Goal: Information Seeking & Learning: Learn about a topic

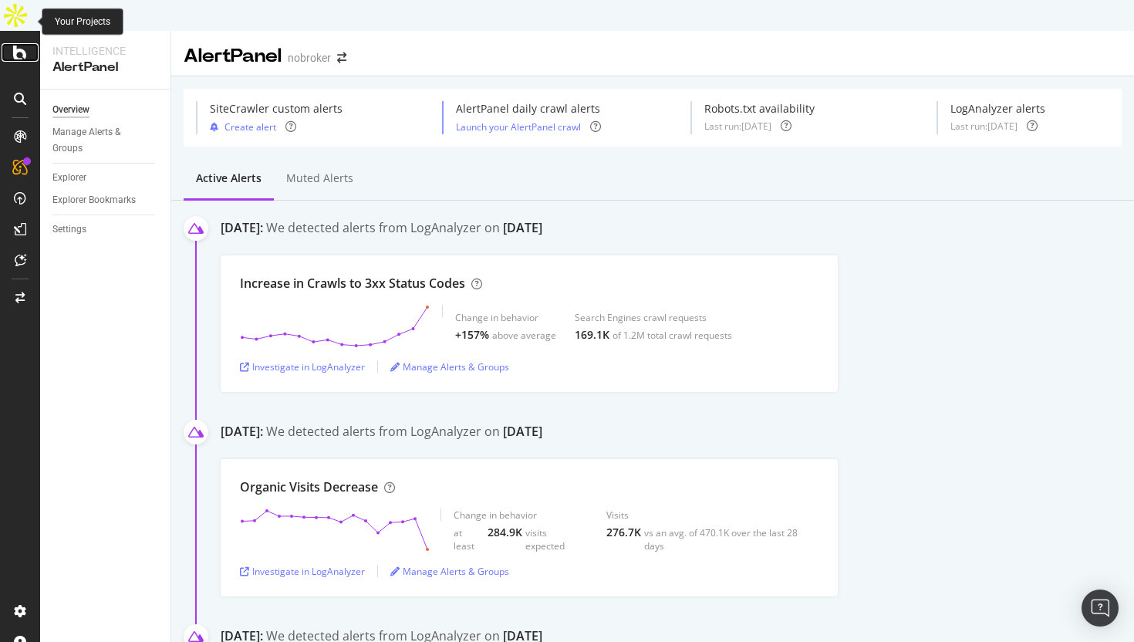
click at [27, 43] on div at bounding box center [20, 52] width 37 height 19
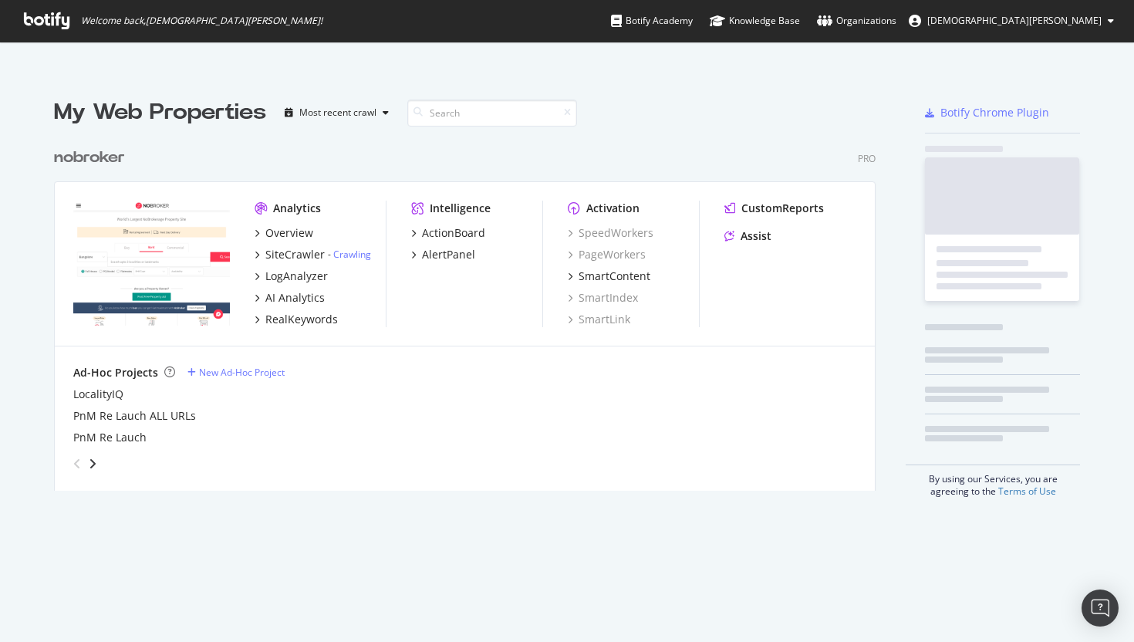
scroll to position [642, 1134]
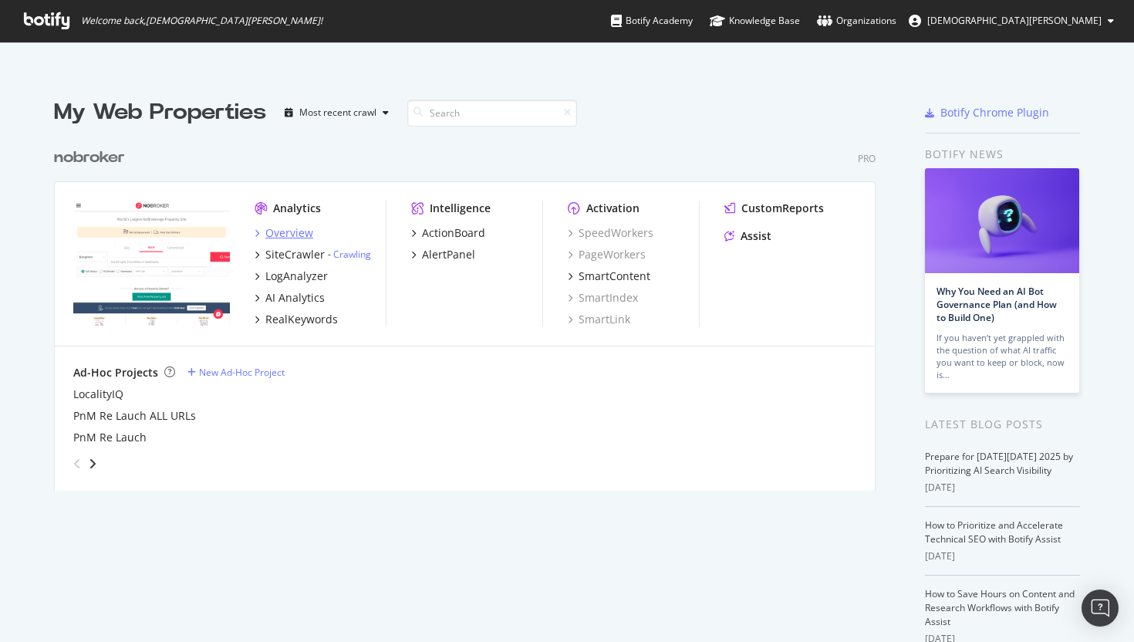
click at [276, 225] on div "Overview" at bounding box center [289, 232] width 48 height 15
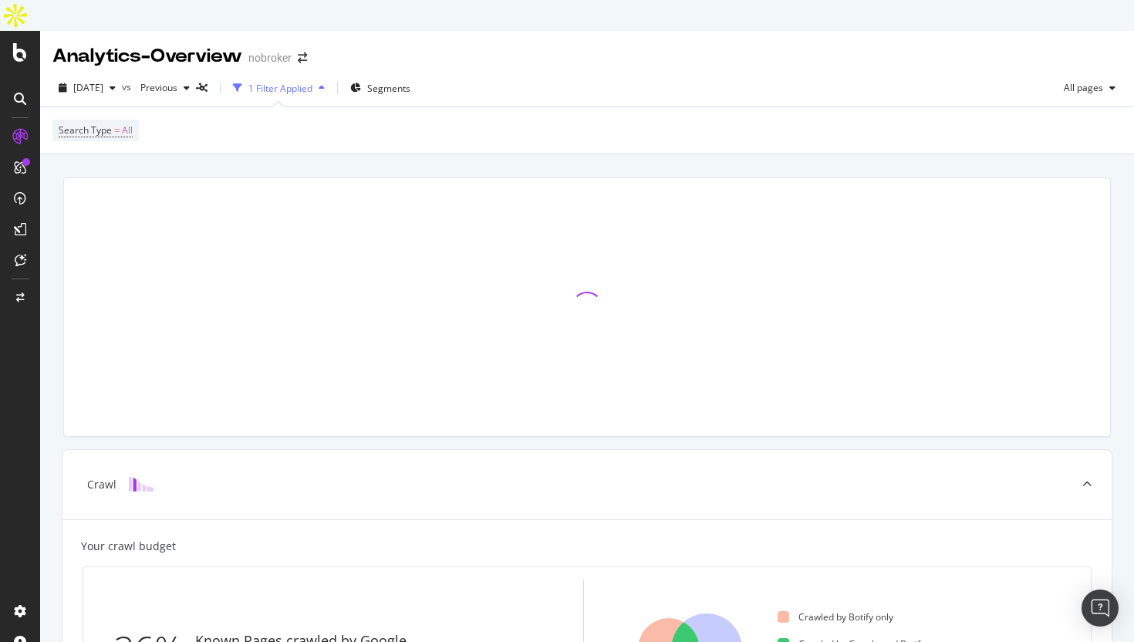
click at [8, 31] on div at bounding box center [20, 352] width 40 height 642
click at [14, 43] on icon at bounding box center [20, 52] width 14 height 19
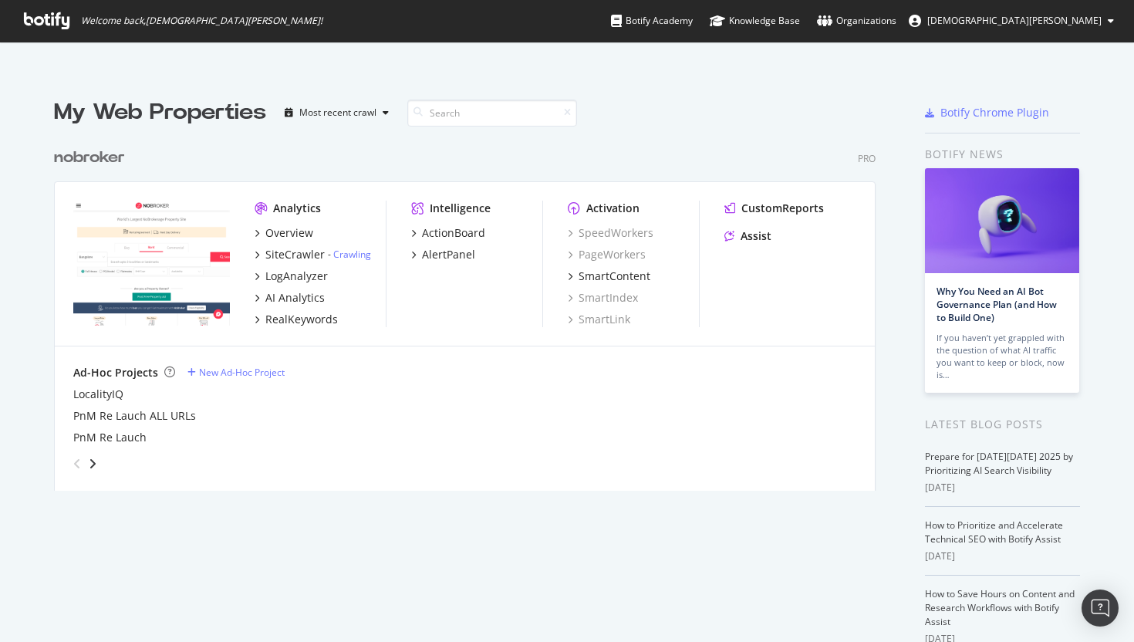
scroll to position [642, 1134]
click at [286, 225] on div "Overview" at bounding box center [289, 232] width 48 height 15
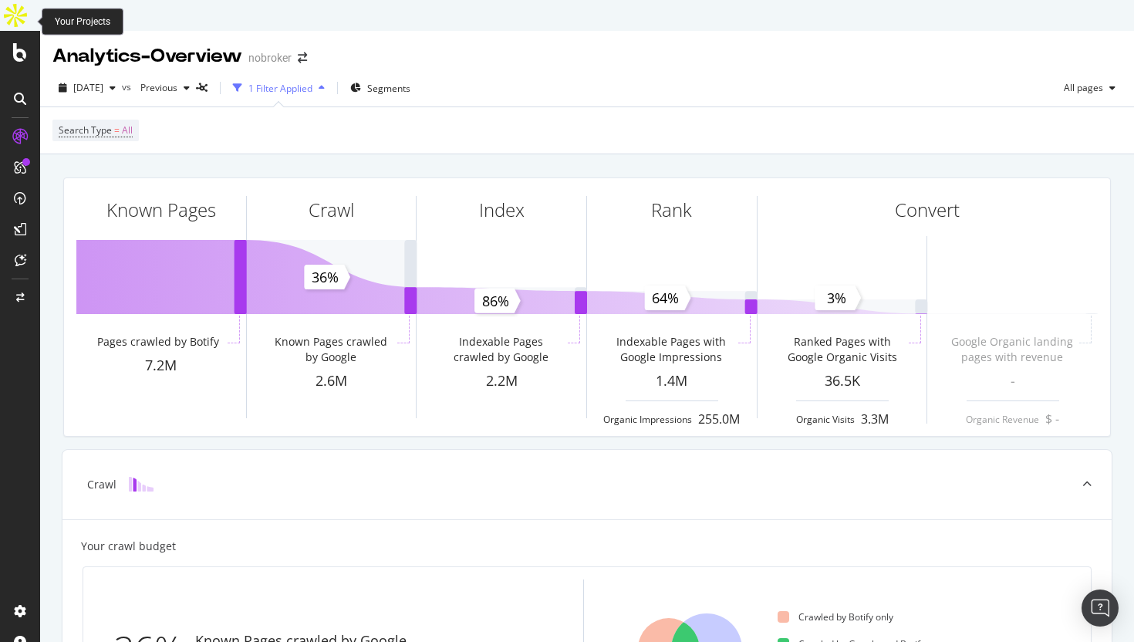
click at [20, 43] on icon at bounding box center [20, 52] width 14 height 19
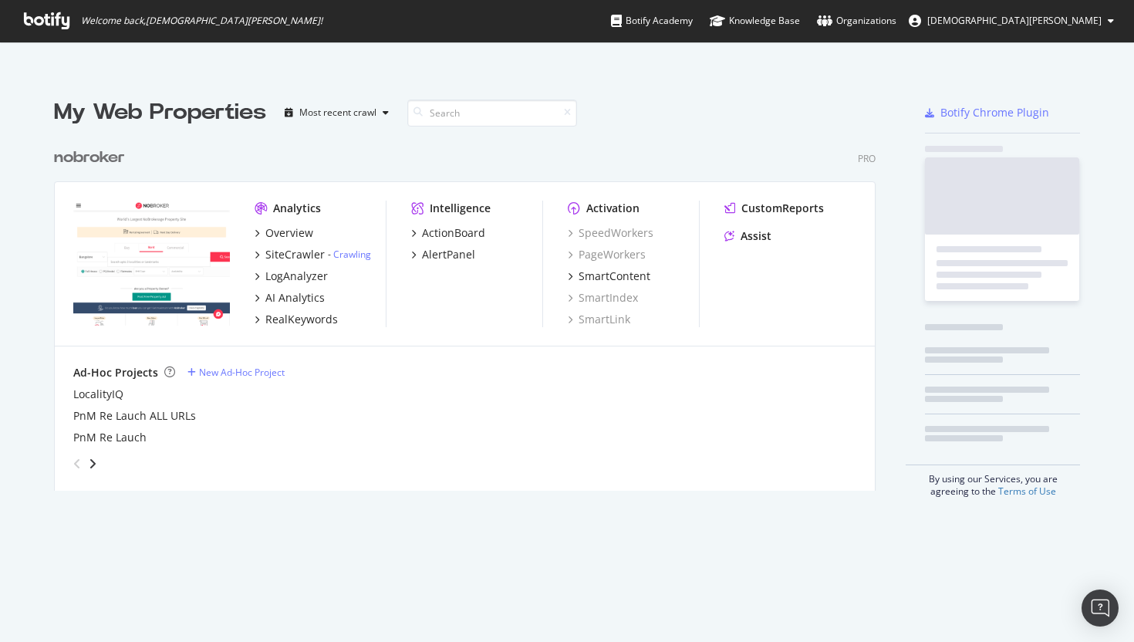
scroll to position [642, 1134]
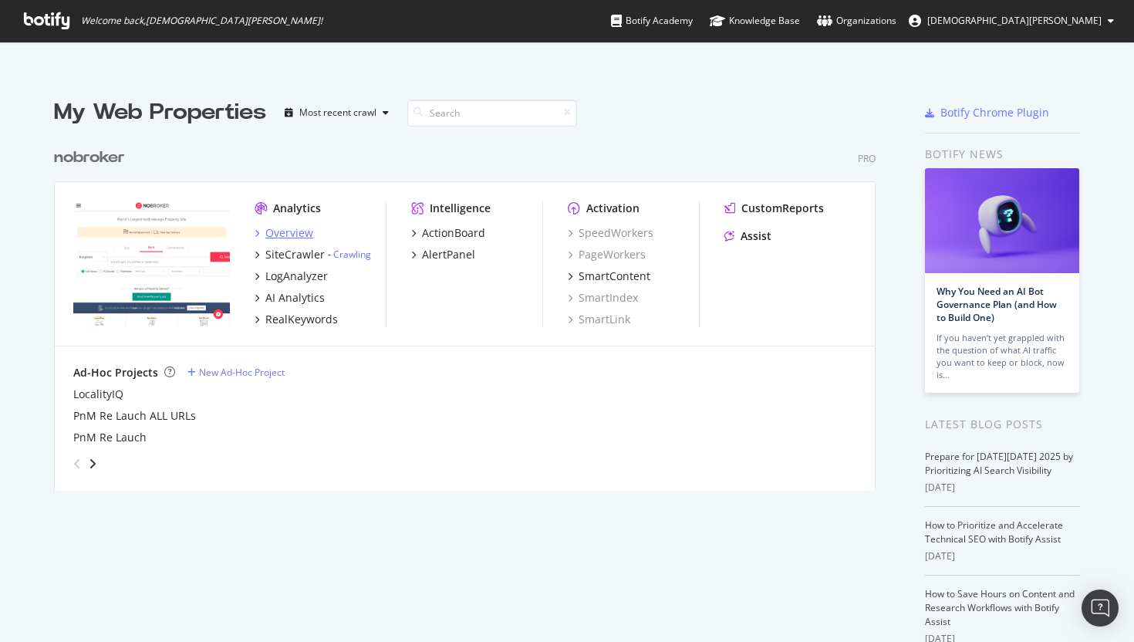
click at [275, 225] on div "Overview" at bounding box center [289, 232] width 48 height 15
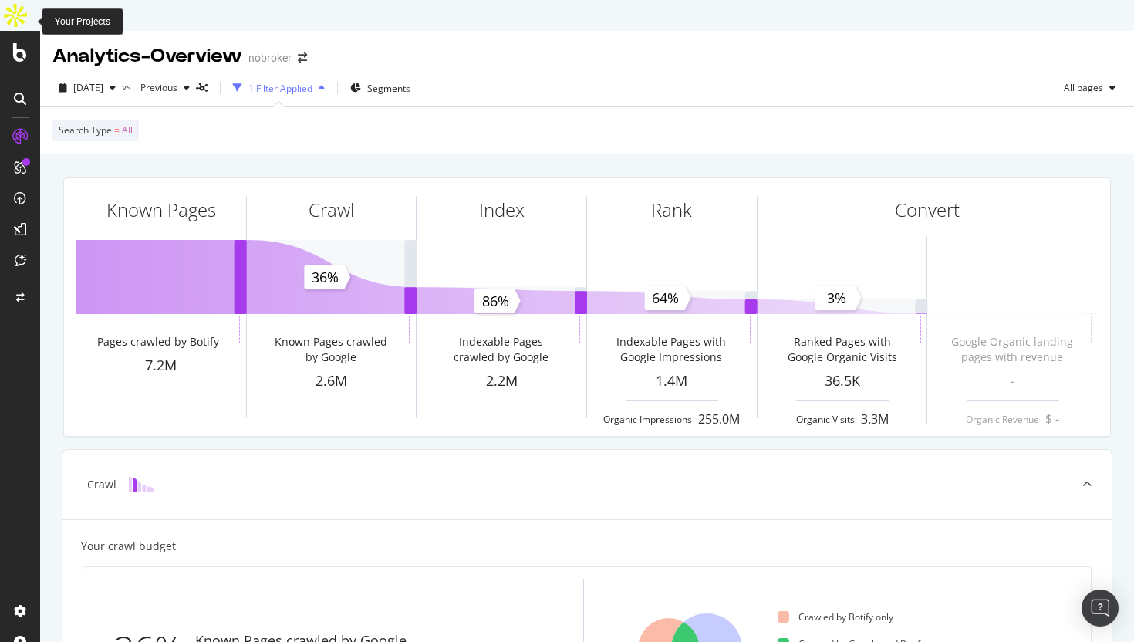
click at [19, 43] on icon at bounding box center [20, 52] width 14 height 19
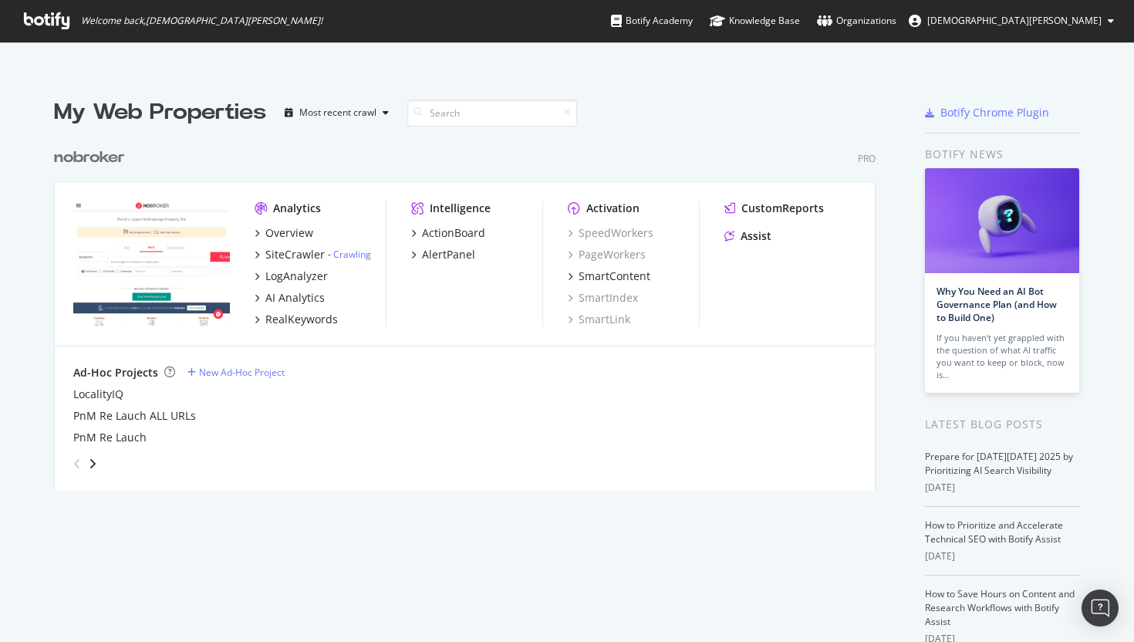
scroll to position [642, 1134]
click at [272, 225] on div "Overview" at bounding box center [289, 232] width 48 height 15
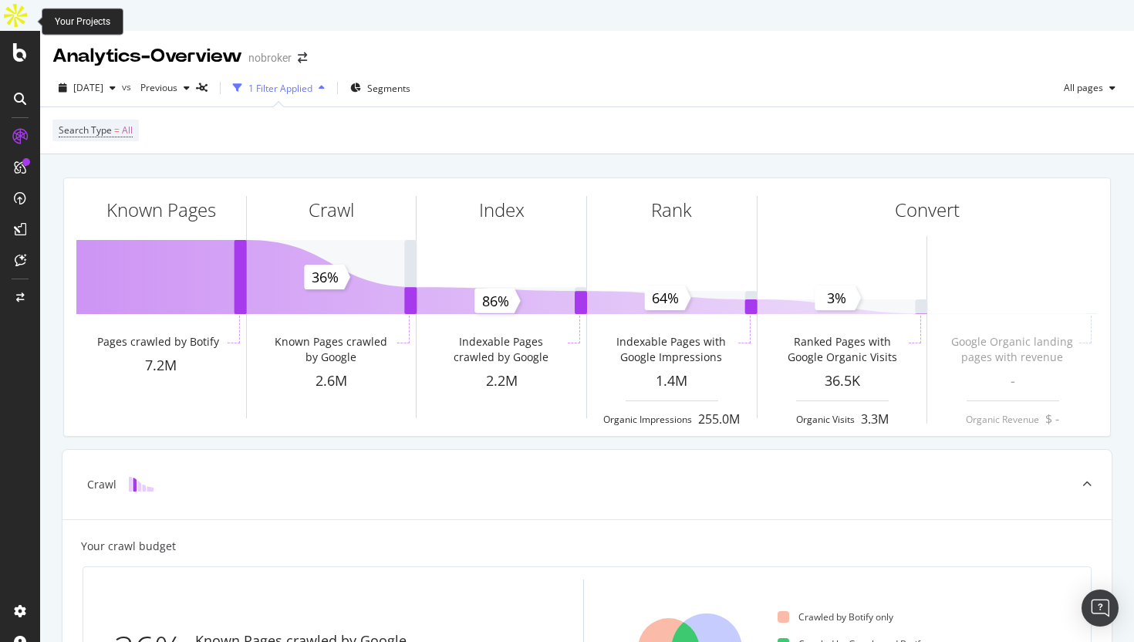
click at [9, 43] on div at bounding box center [20, 52] width 37 height 19
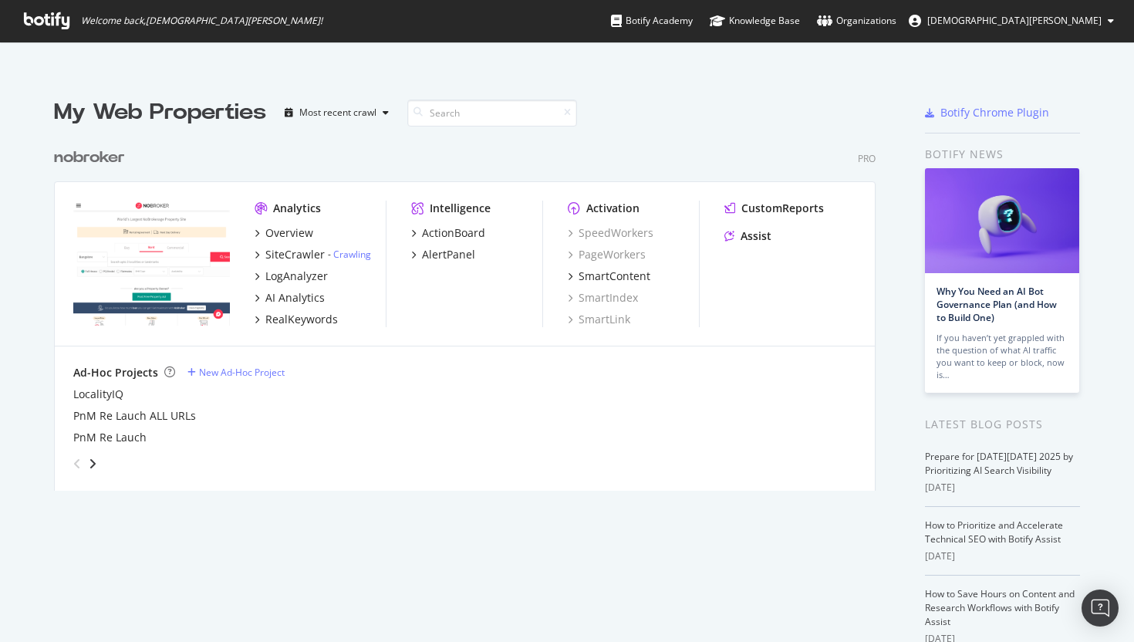
scroll to position [642, 1134]
click at [46, 21] on icon at bounding box center [47, 20] width 46 height 17
click at [305, 225] on div "Overview" at bounding box center [289, 232] width 48 height 15
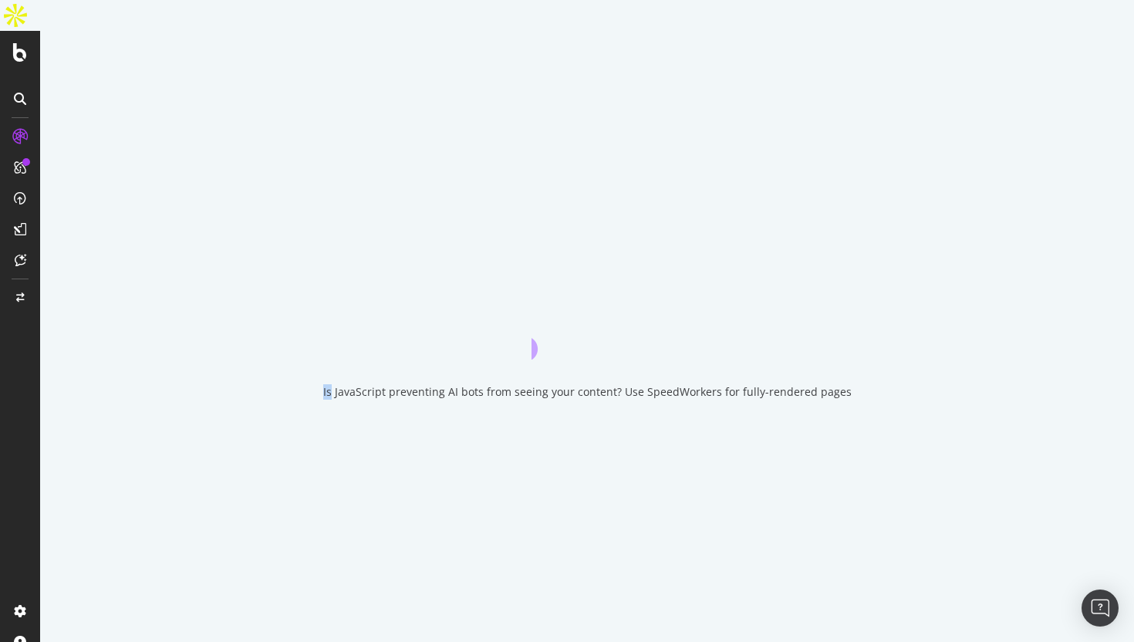
click at [305, 202] on div "Is JavaScript preventing AI bots from seeing your content? Use SpeedWorkers for…" at bounding box center [587, 352] width 1094 height 642
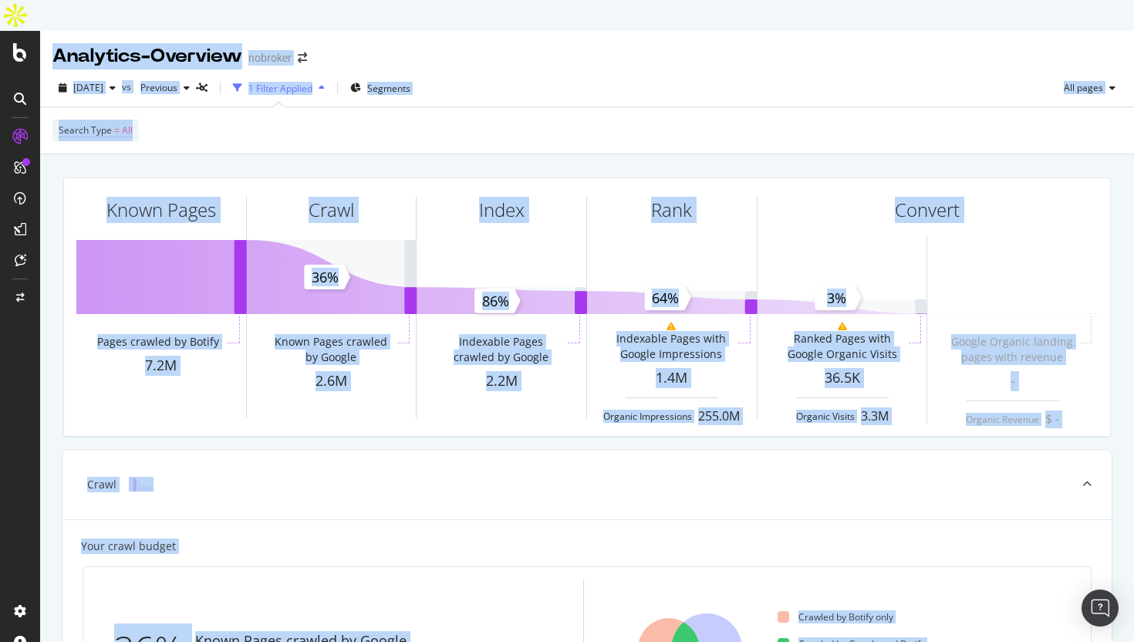
click at [550, 107] on div "Search Type = All" at bounding box center [586, 130] width 1069 height 46
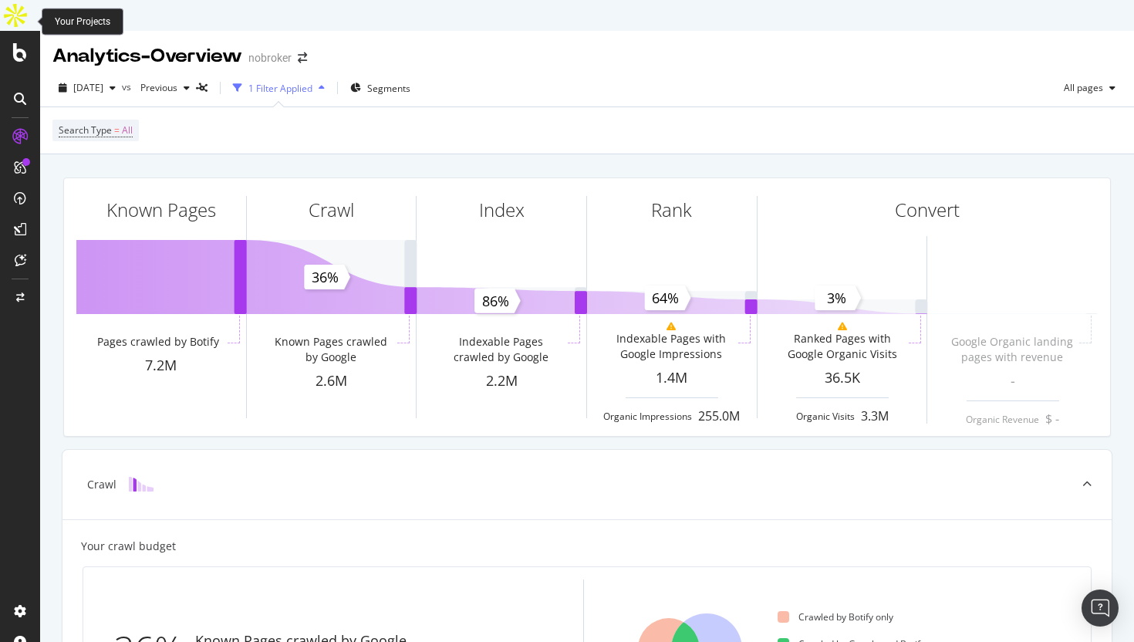
click at [20, 43] on icon at bounding box center [20, 52] width 14 height 19
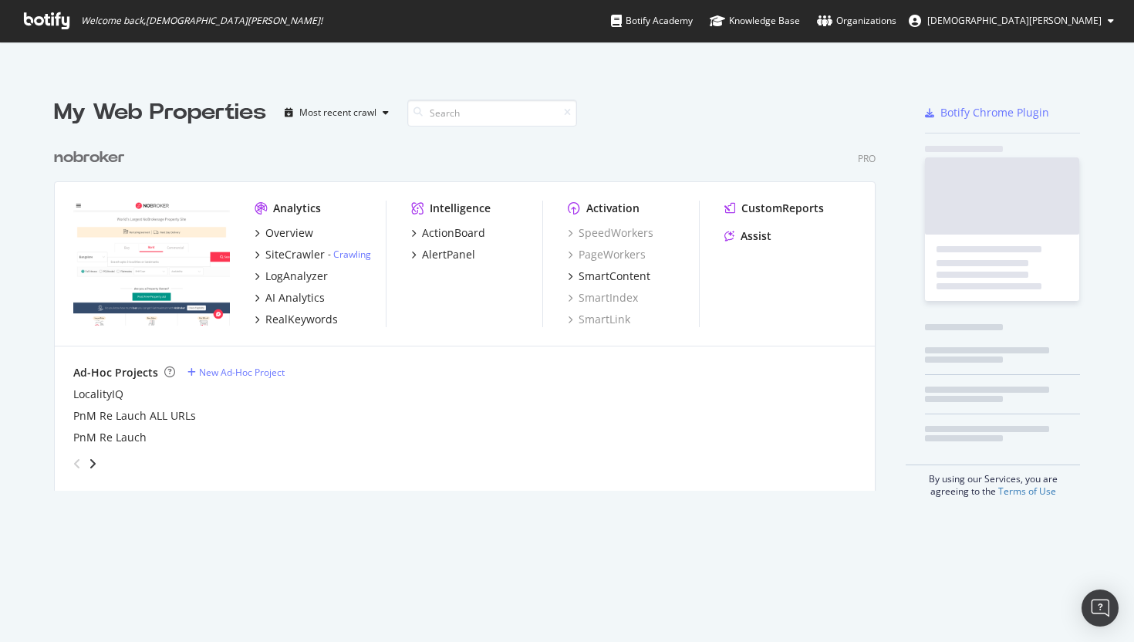
scroll to position [642, 1134]
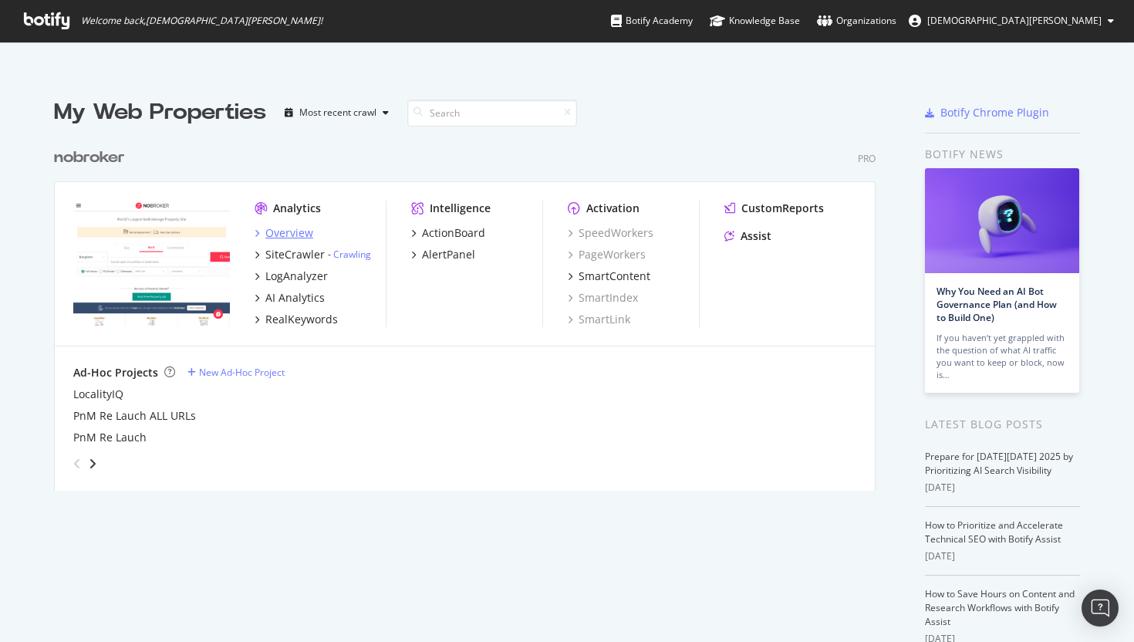
click at [286, 225] on div "Overview" at bounding box center [289, 232] width 48 height 15
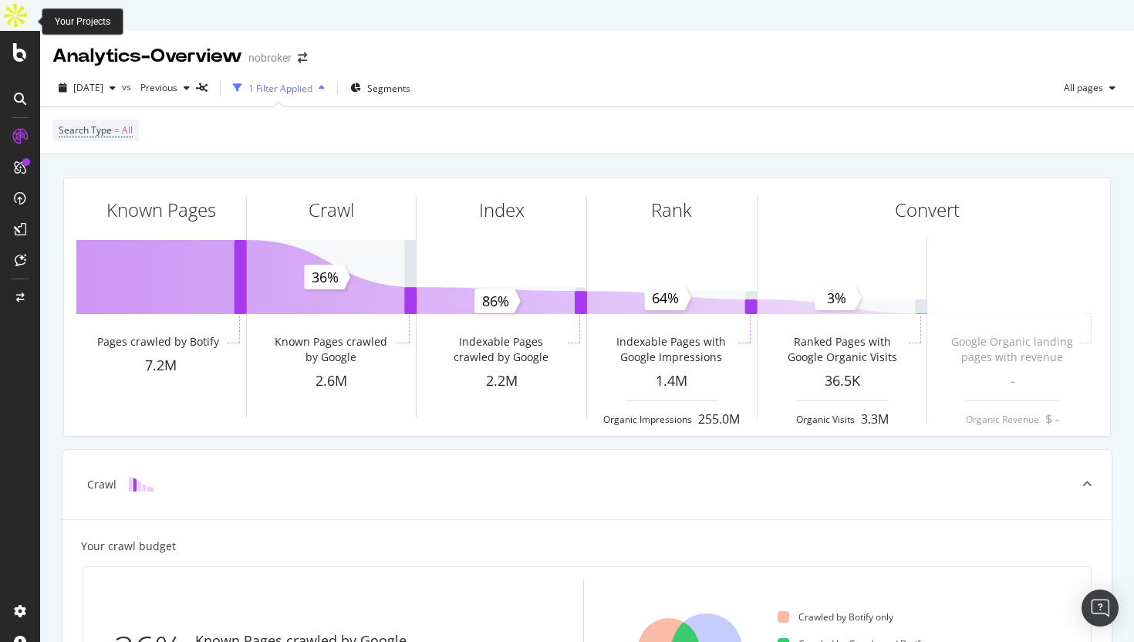
click at [16, 43] on icon at bounding box center [20, 52] width 14 height 19
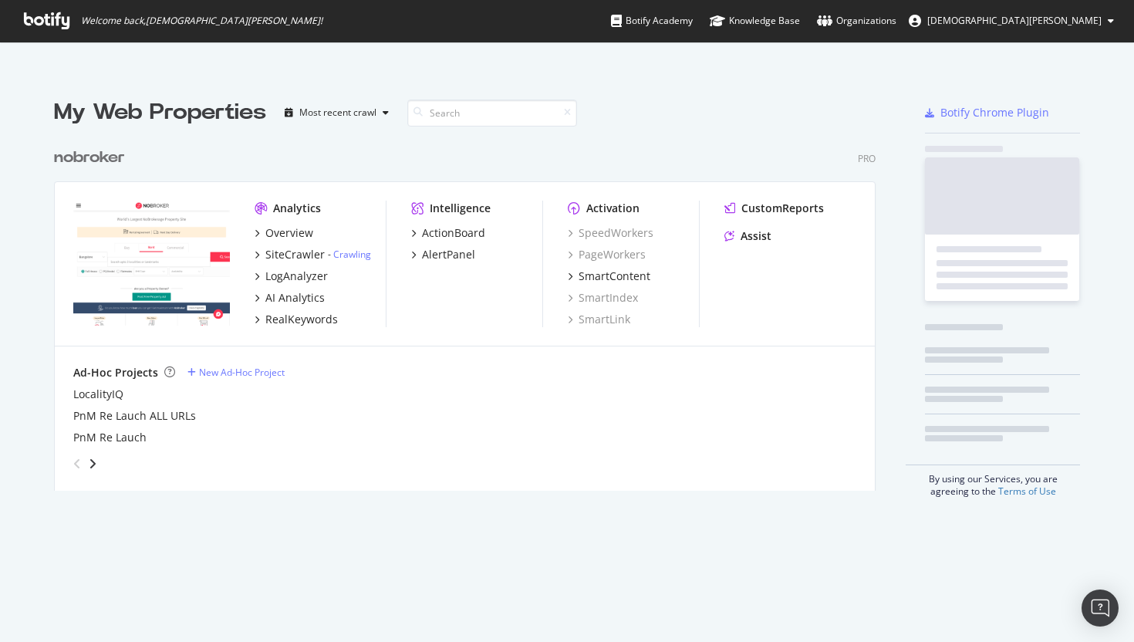
scroll to position [642, 1134]
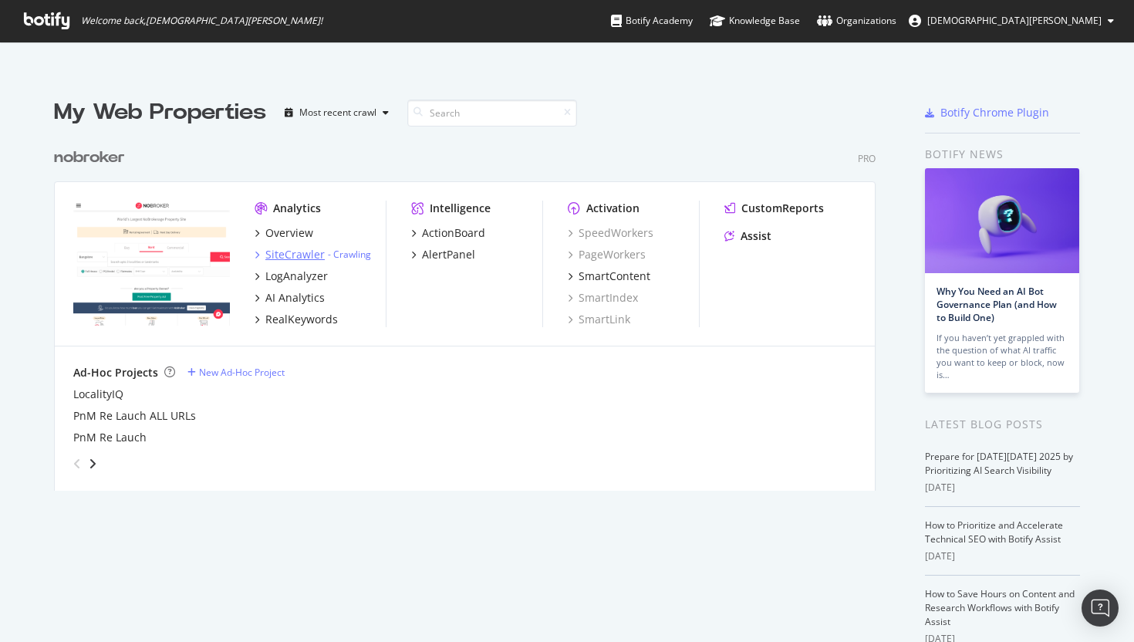
click at [293, 247] on div "SiteCrawler" at bounding box center [294, 254] width 59 height 15
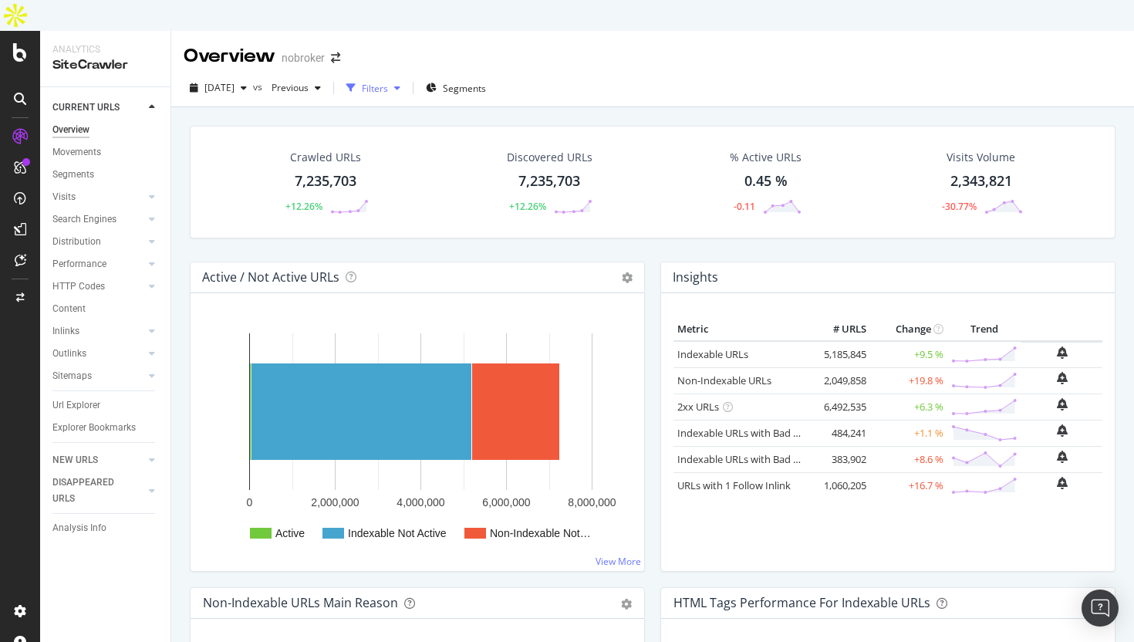
click at [388, 82] on div "Filters" at bounding box center [375, 88] width 26 height 13
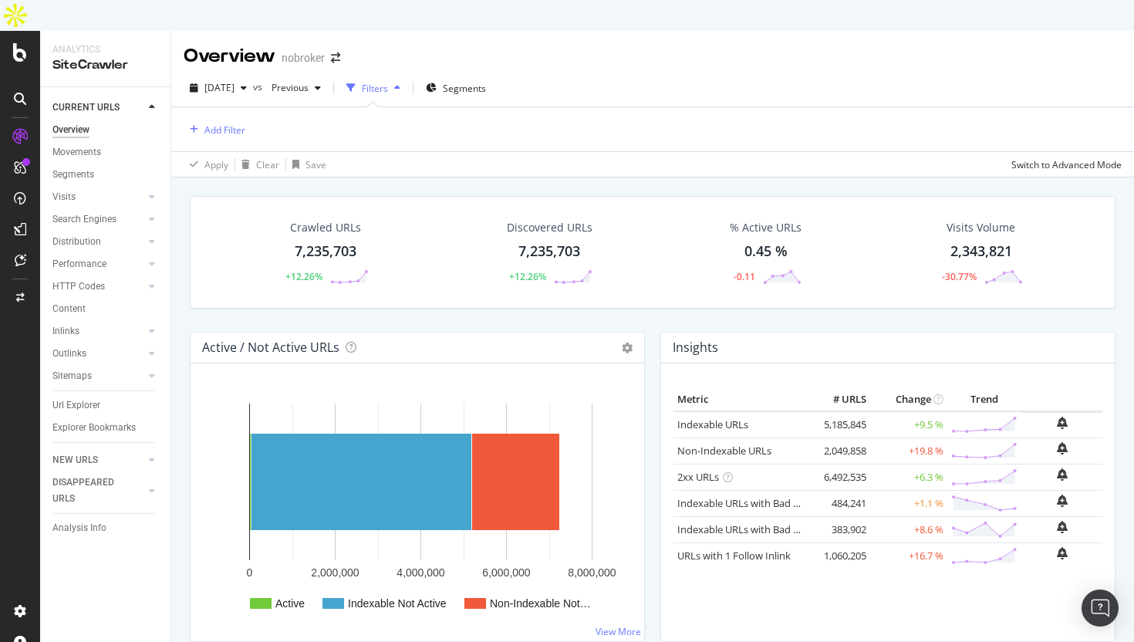
click at [400, 83] on icon "button" at bounding box center [397, 87] width 6 height 9
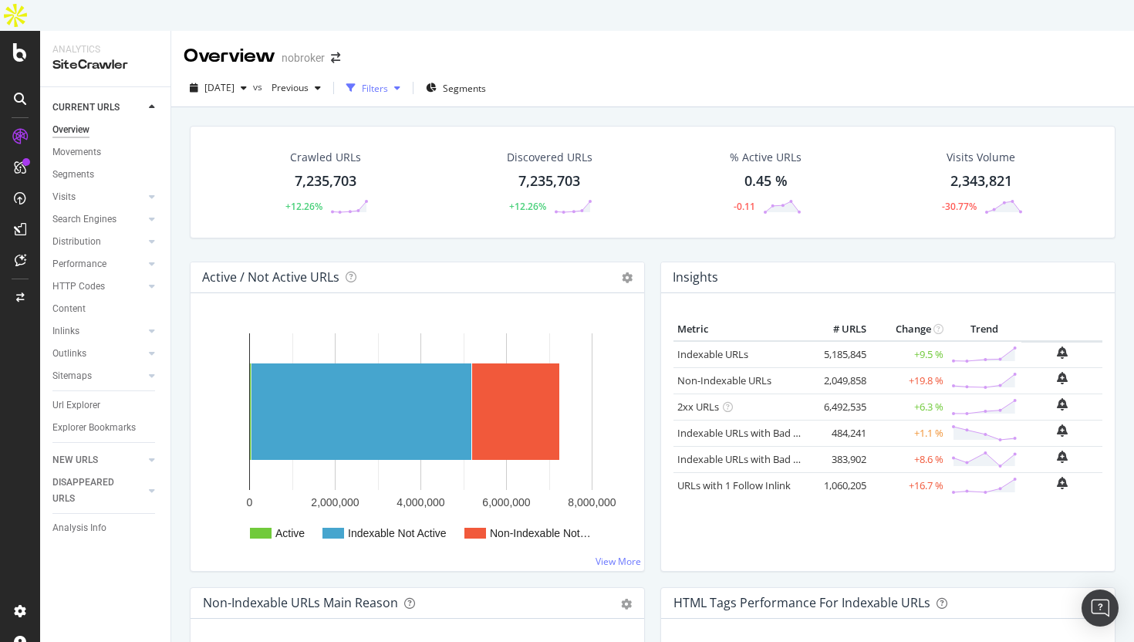
click at [400, 83] on icon "button" at bounding box center [397, 87] width 6 height 9
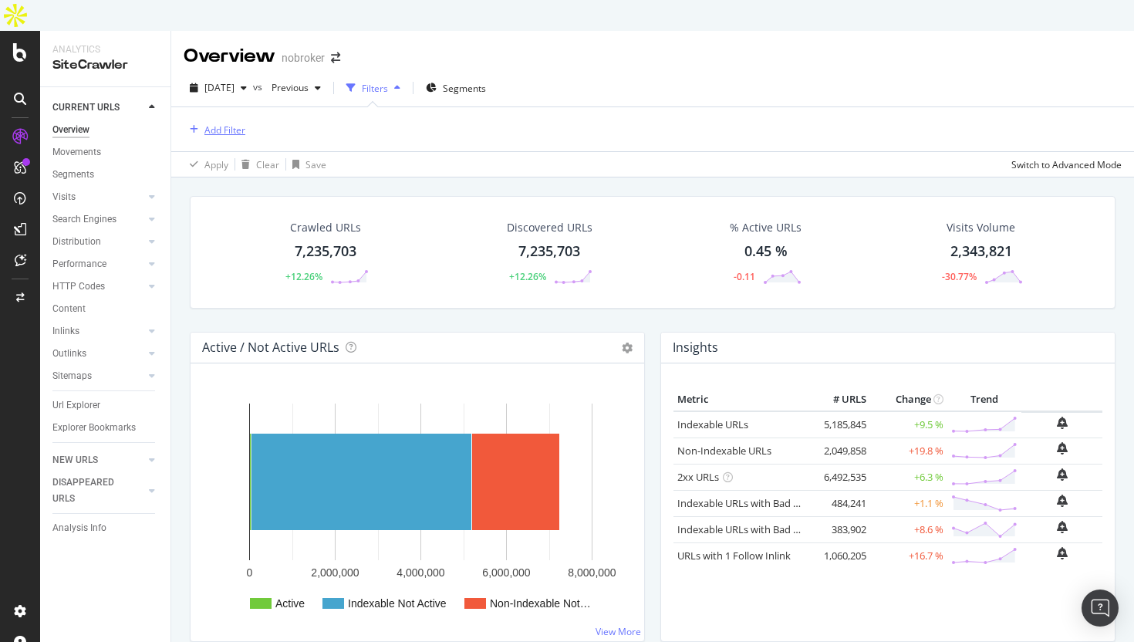
click at [236, 123] on div "Add Filter" at bounding box center [224, 129] width 41 height 13
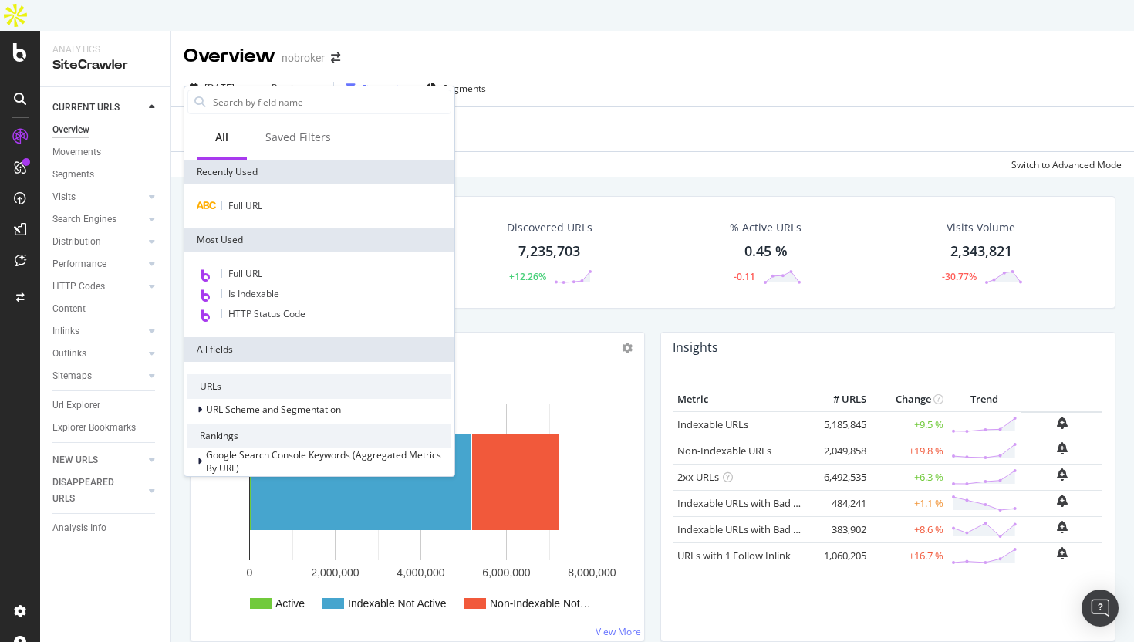
click at [266, 215] on div "Full URL" at bounding box center [319, 205] width 270 height 43
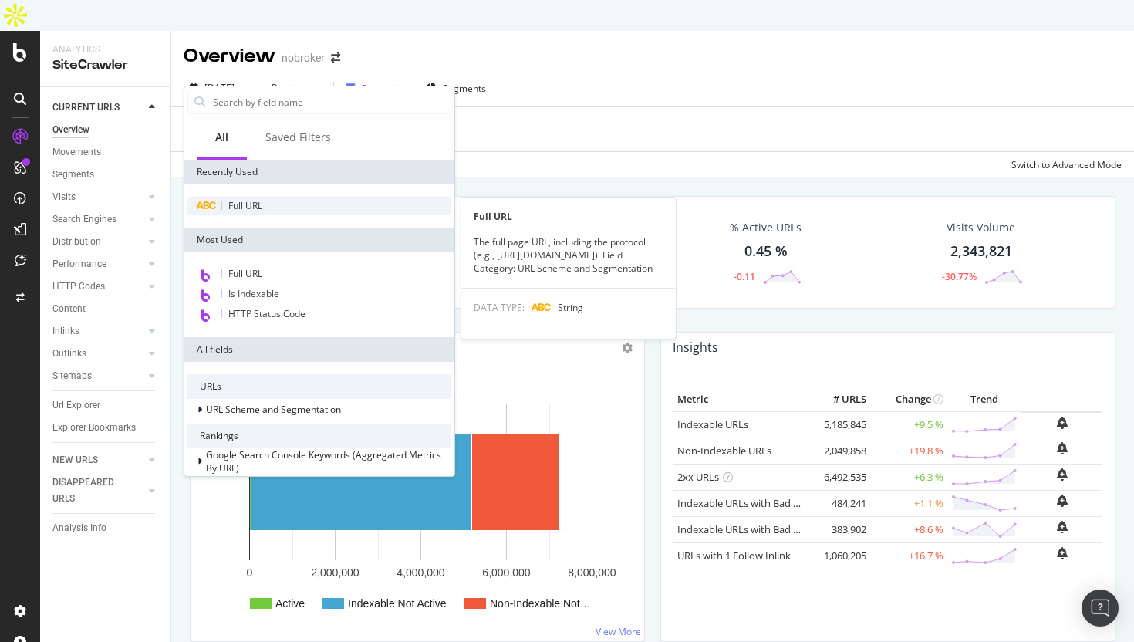
click at [258, 209] on span "Full URL" at bounding box center [245, 205] width 34 height 13
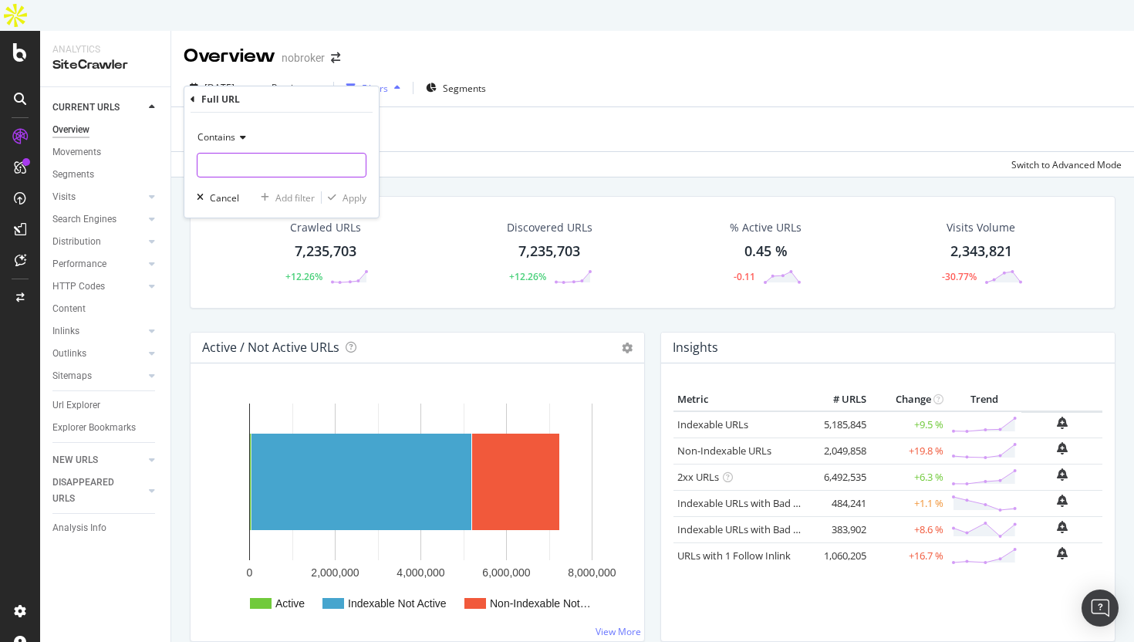
click at [266, 159] on input "text" at bounding box center [281, 165] width 168 height 25
paste input "[URL][DOMAIN_NAME]"
type input "[URL][DOMAIN_NAME]"
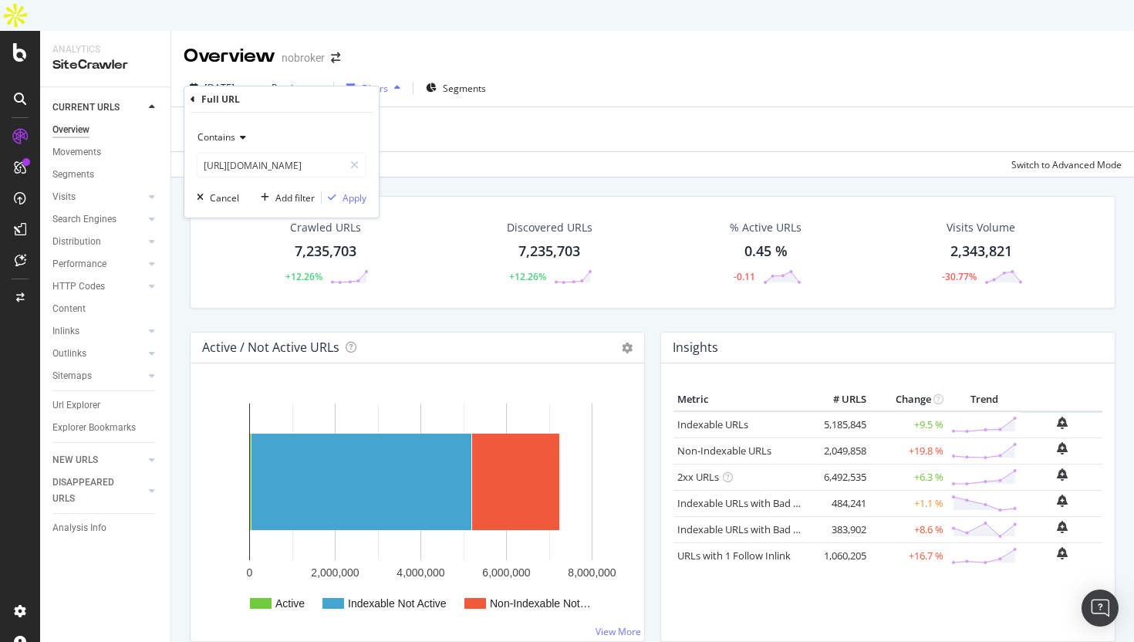
click at [225, 121] on div "Contains https://www.nobroker.in/home-loan Cancel Add filter Apply" at bounding box center [281, 165] width 194 height 105
click at [228, 135] on span "Contains" at bounding box center [216, 136] width 38 height 13
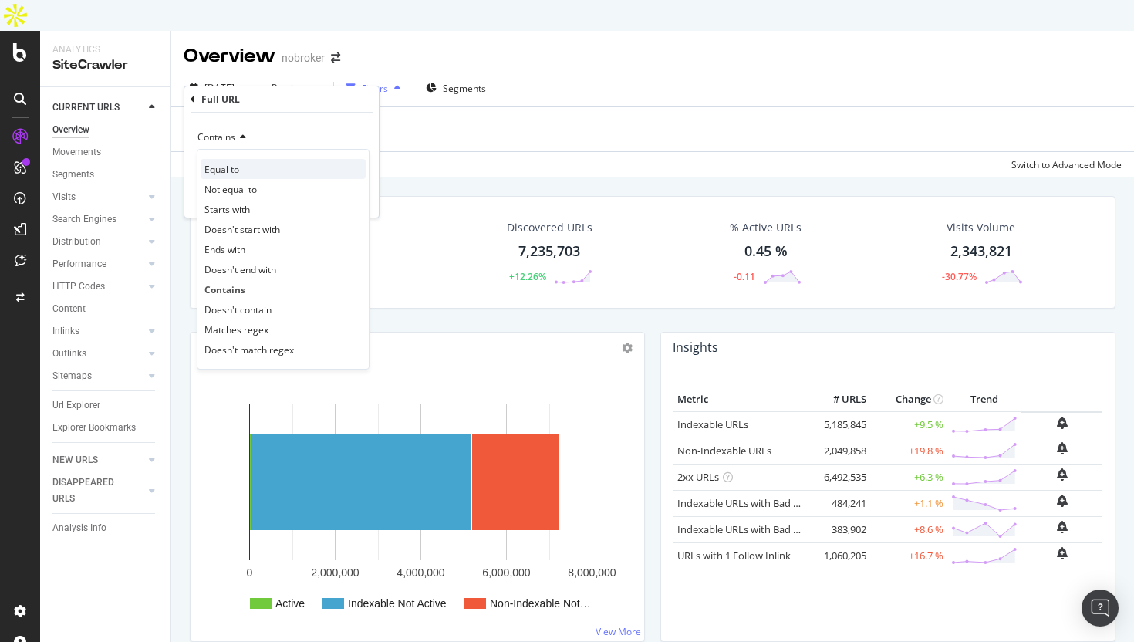
click at [238, 176] on div "Equal to" at bounding box center [283, 169] width 165 height 20
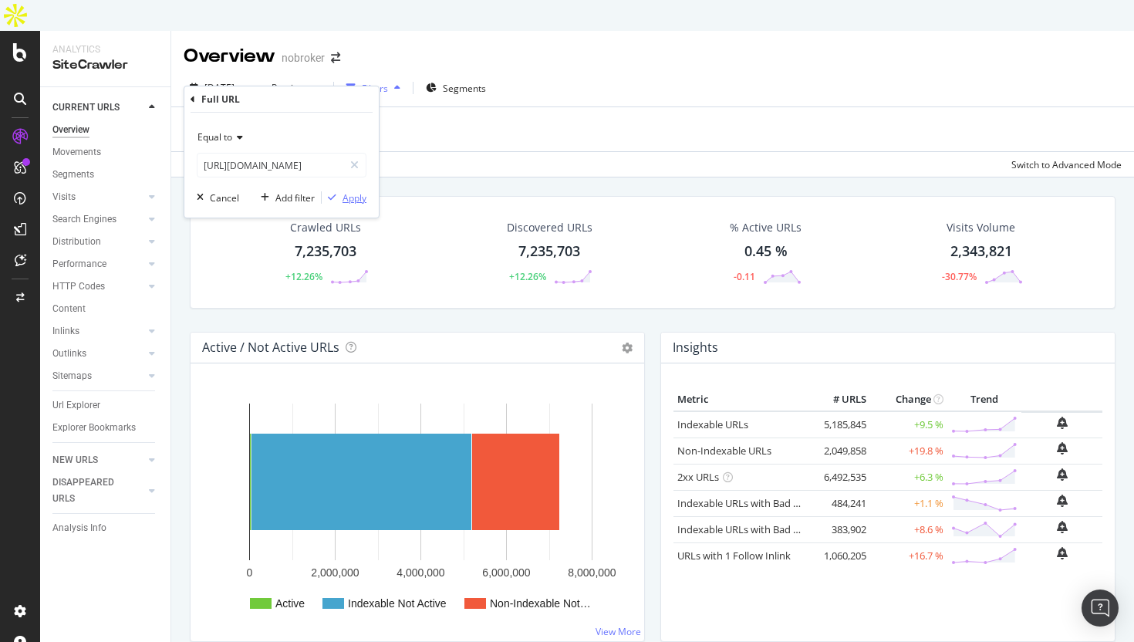
click at [360, 203] on div "Apply" at bounding box center [354, 197] width 24 height 13
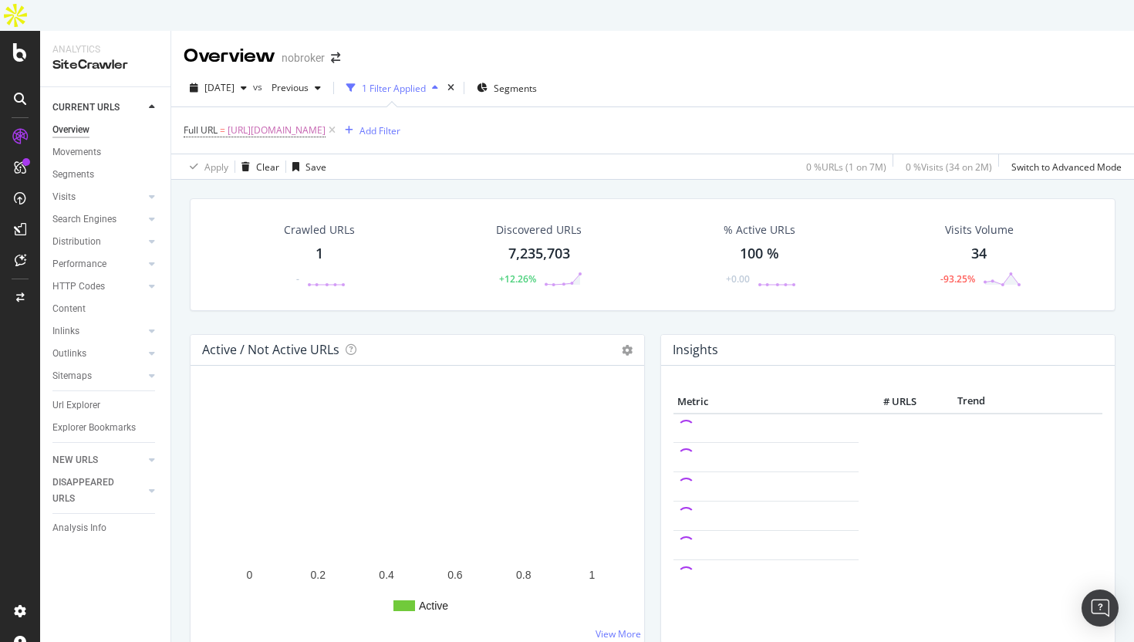
click at [319, 244] on div "1" at bounding box center [319, 254] width 8 height 20
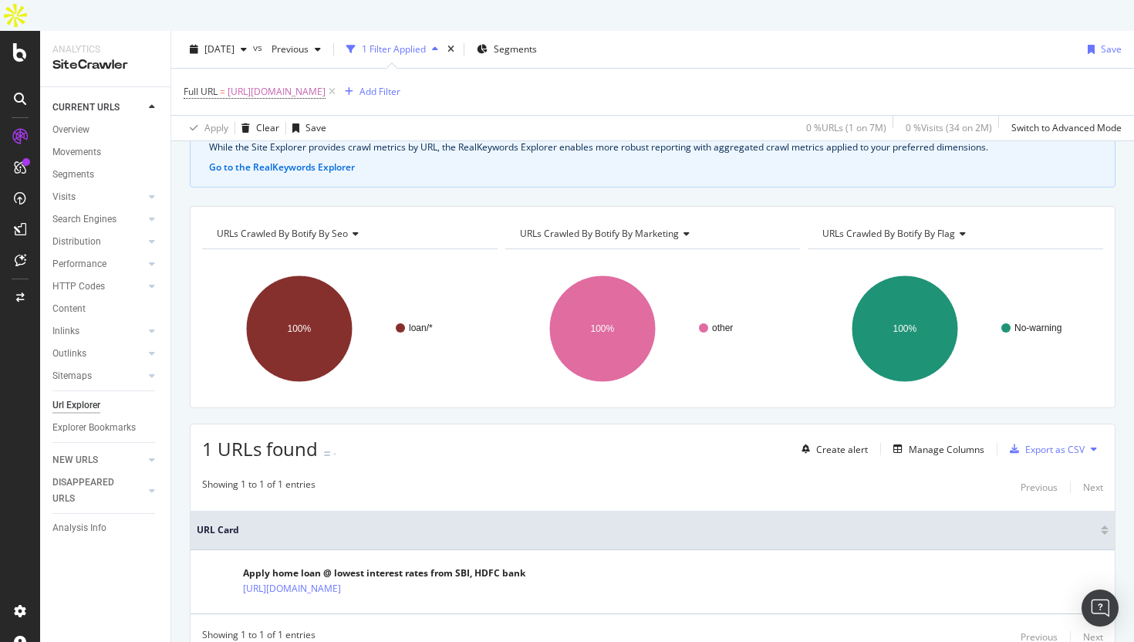
scroll to position [96, 0]
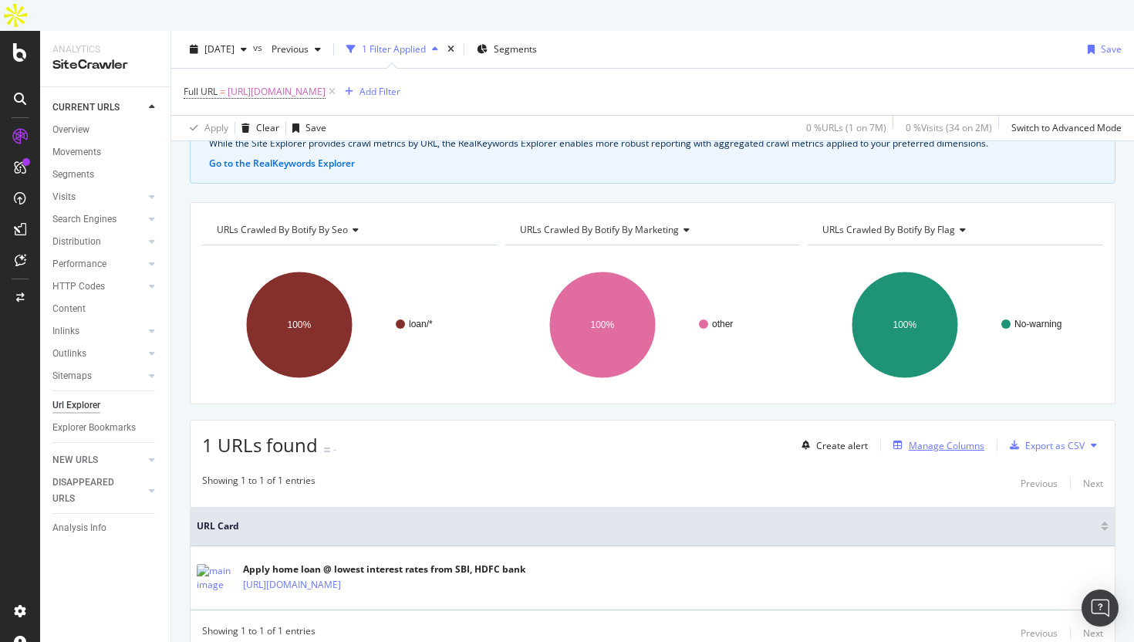
click at [933, 439] on div "Manage Columns" at bounding box center [947, 445] width 76 height 13
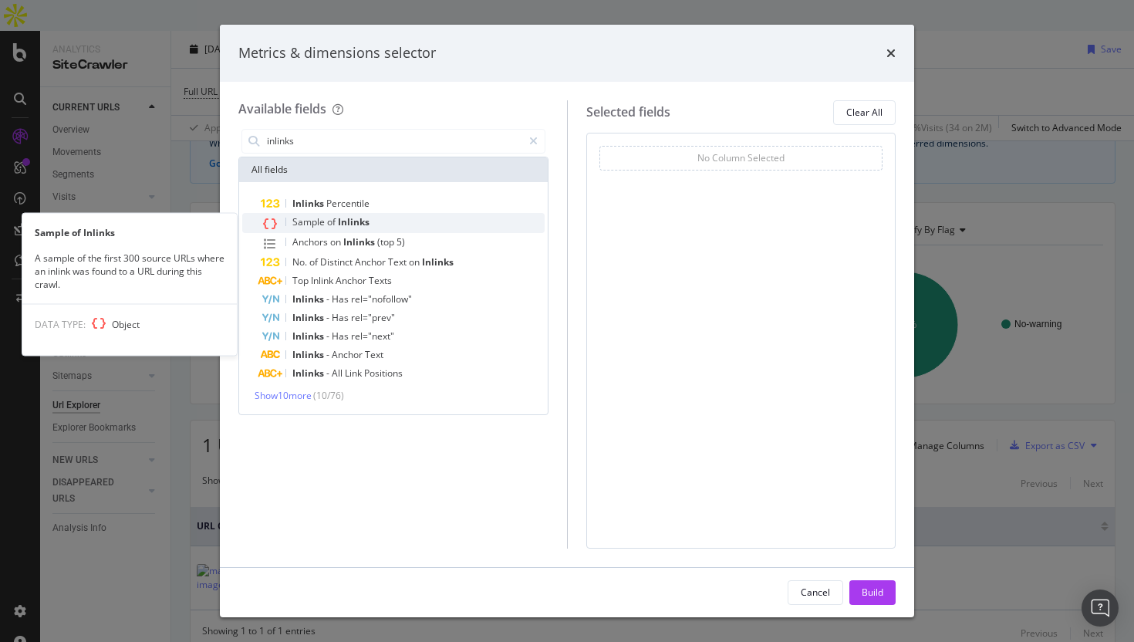
type input "inlinks"
click at [340, 216] on span "Inlinks" at bounding box center [354, 221] width 32 height 13
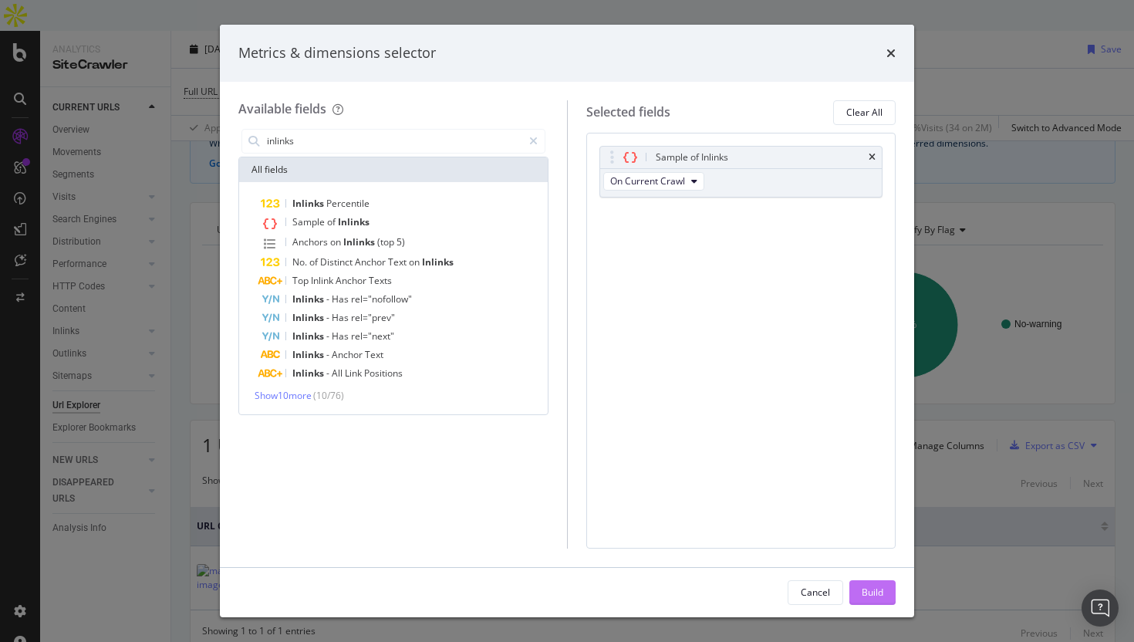
click at [886, 598] on button "Build" at bounding box center [872, 592] width 46 height 25
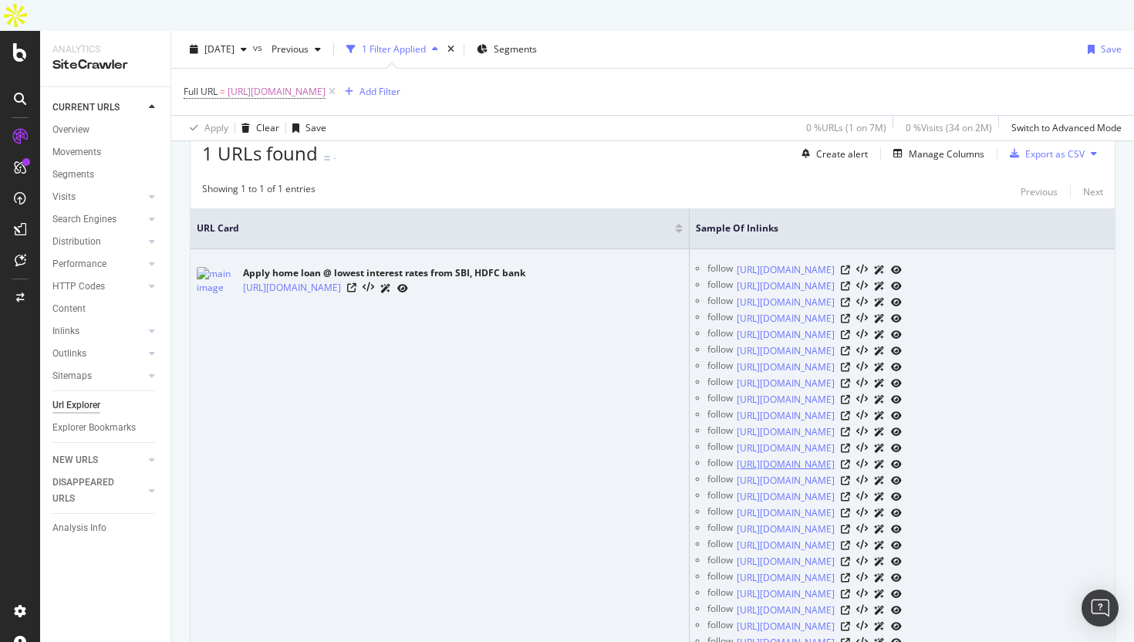
scroll to position [416, 0]
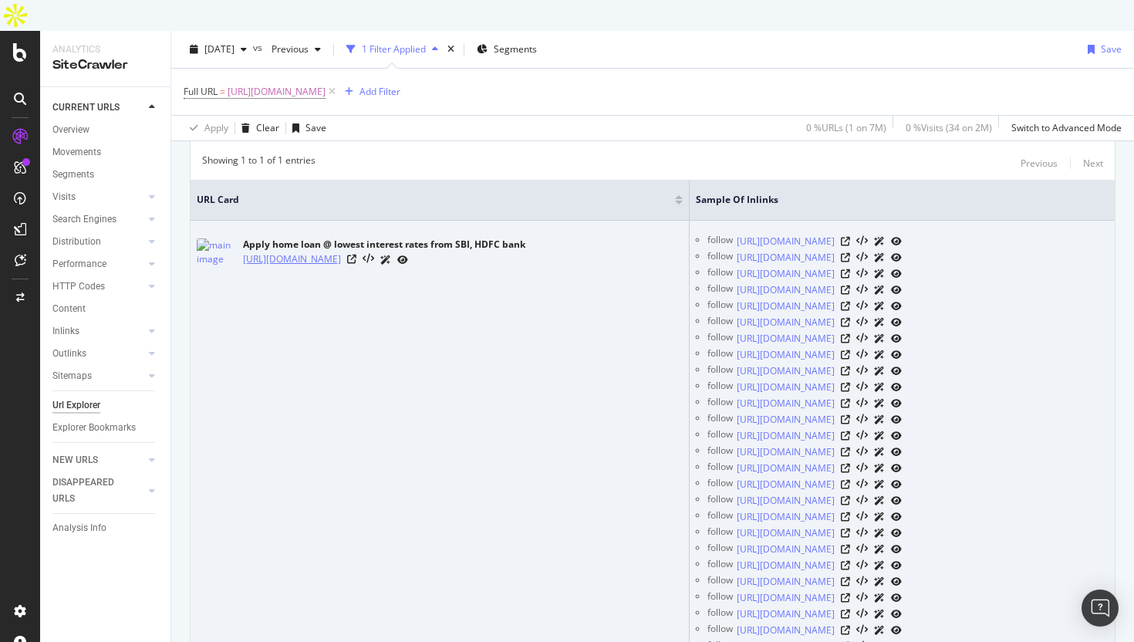
click at [341, 251] on link "[URL][DOMAIN_NAME]" at bounding box center [292, 258] width 98 height 15
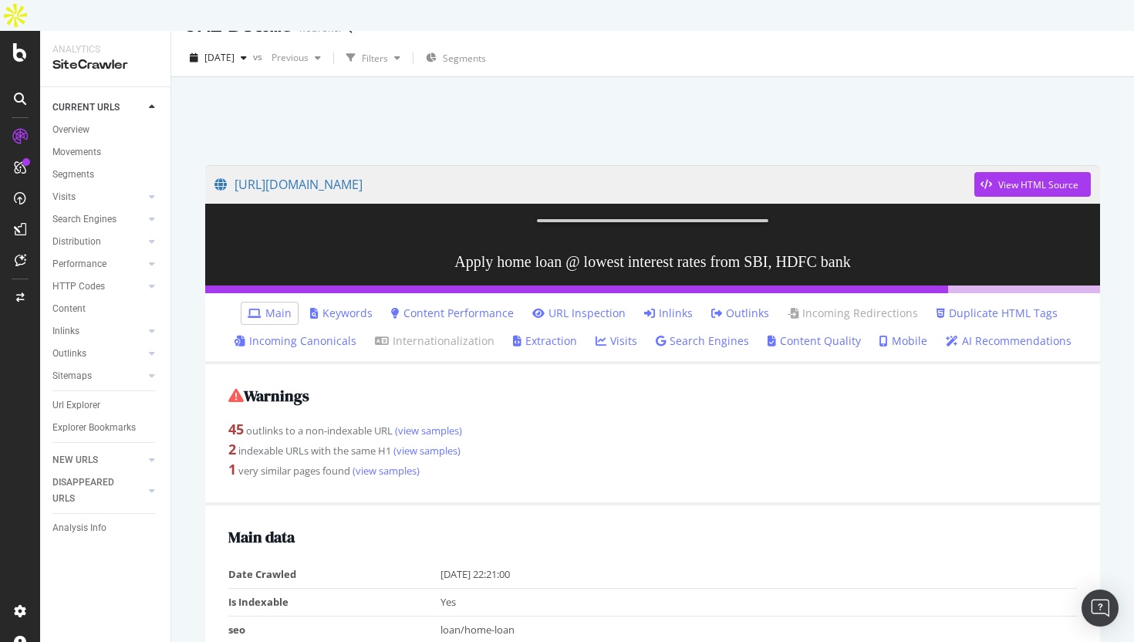
scroll to position [29, 0]
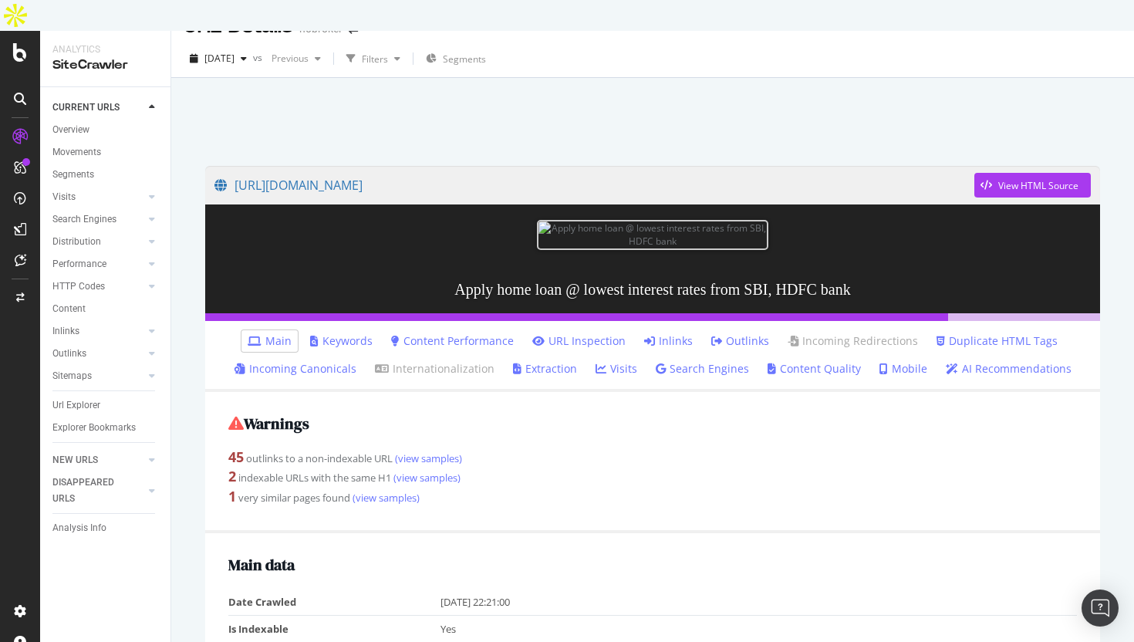
click at [680, 333] on link "Inlinks" at bounding box center [668, 340] width 49 height 15
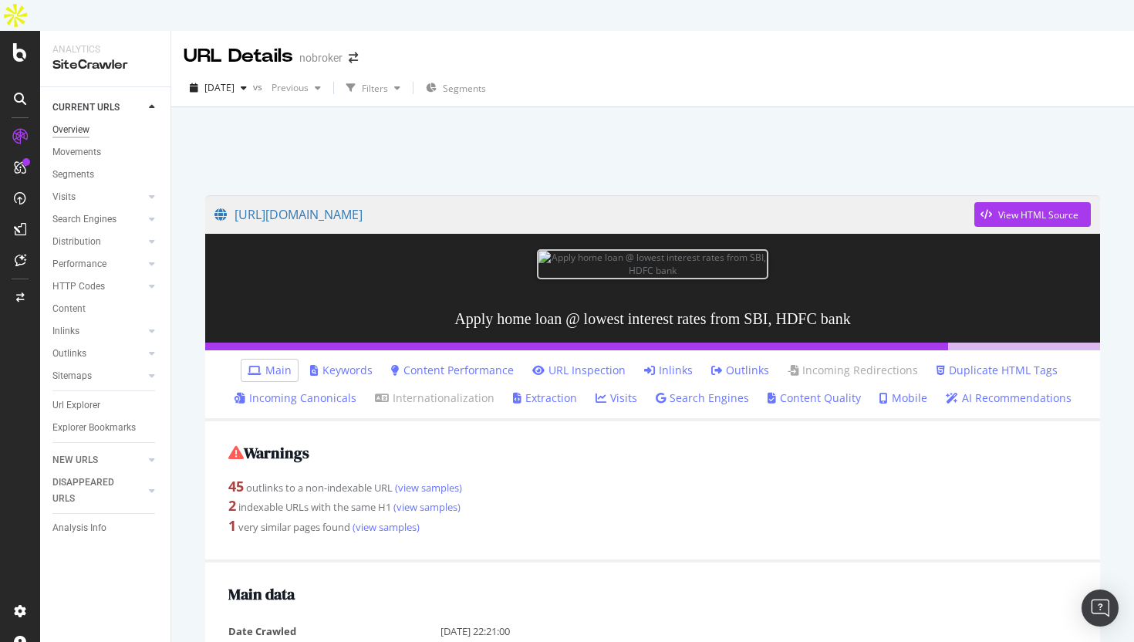
click at [66, 122] on div "Overview" at bounding box center [70, 130] width 37 height 16
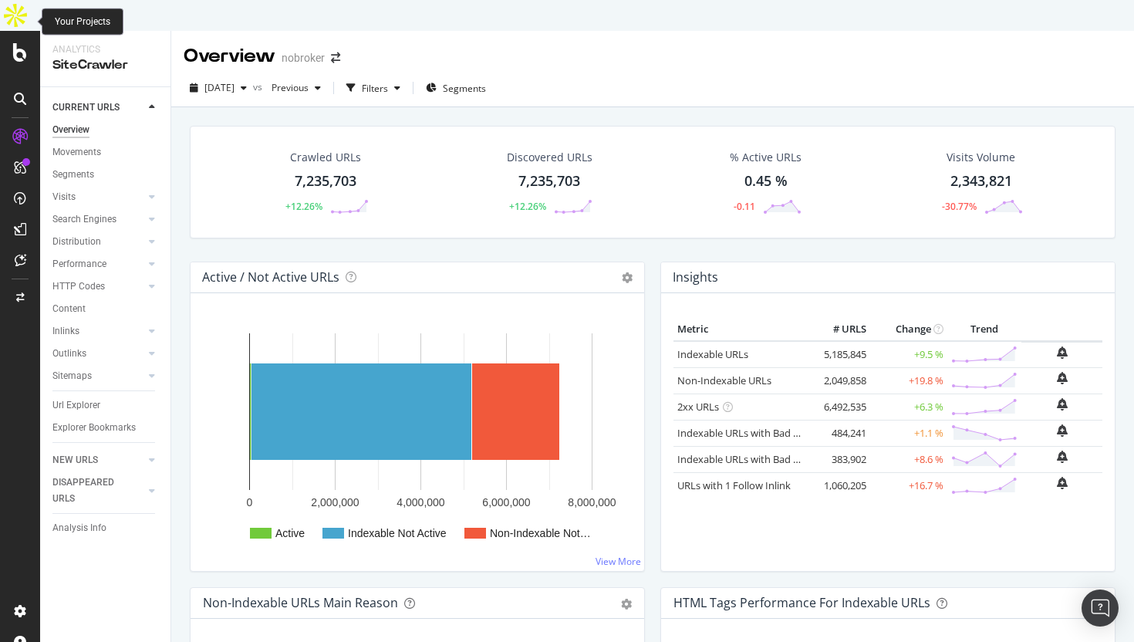
click at [11, 43] on div at bounding box center [20, 52] width 37 height 19
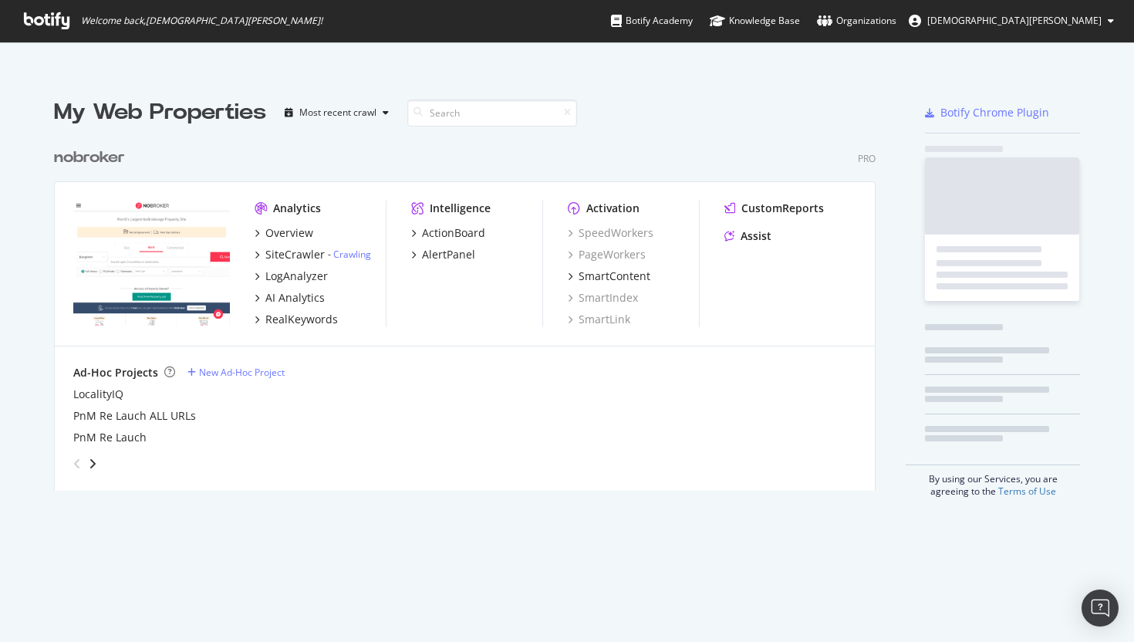
scroll to position [642, 1134]
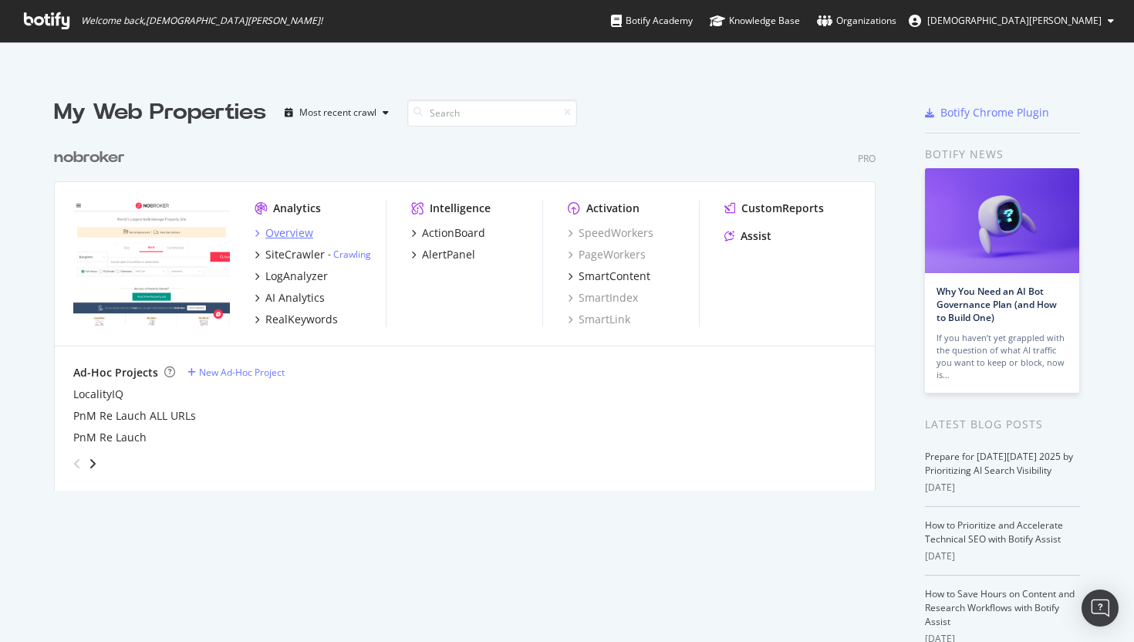
click at [298, 225] on div "Overview" at bounding box center [289, 232] width 48 height 15
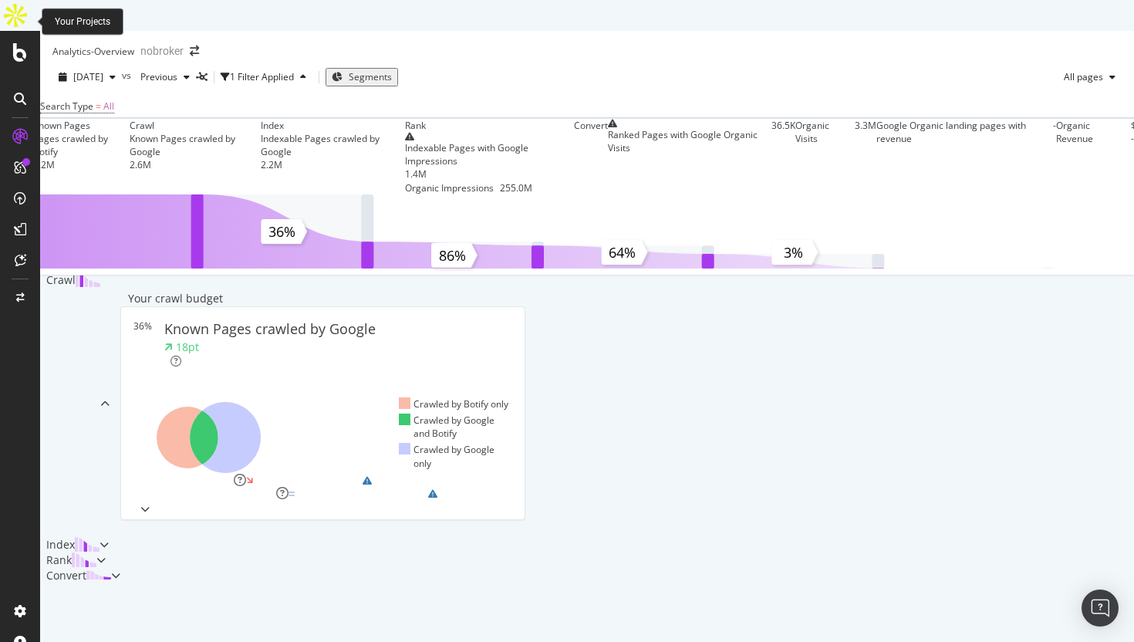
click at [22, 43] on icon at bounding box center [20, 52] width 14 height 19
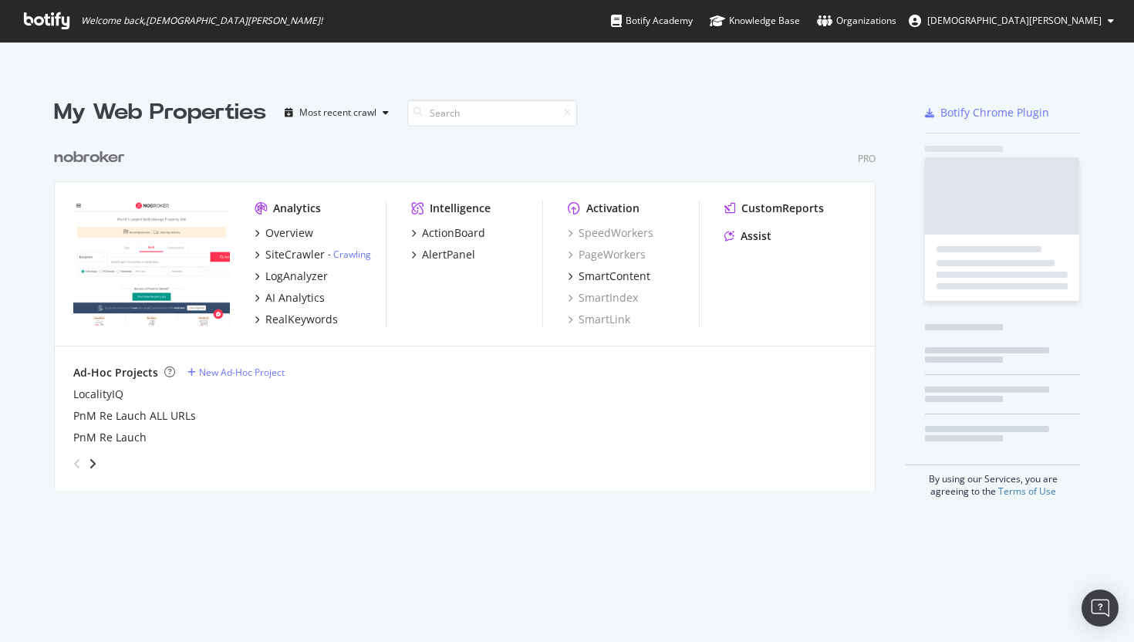
scroll to position [642, 1134]
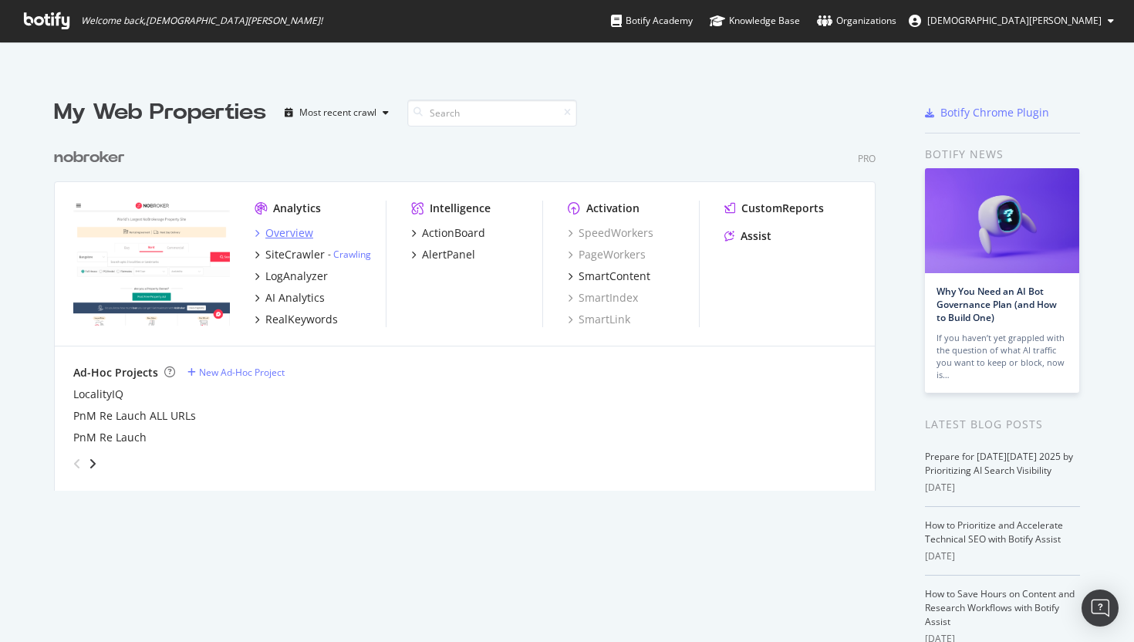
click at [276, 225] on div "Overview" at bounding box center [289, 232] width 48 height 15
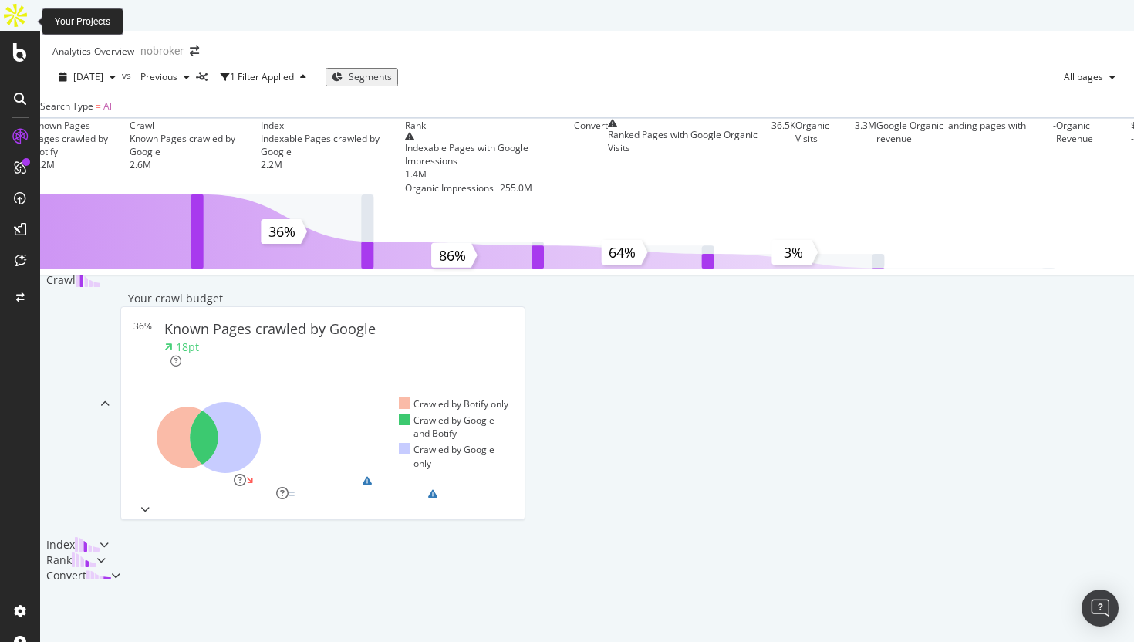
click at [15, 43] on icon at bounding box center [20, 52] width 14 height 19
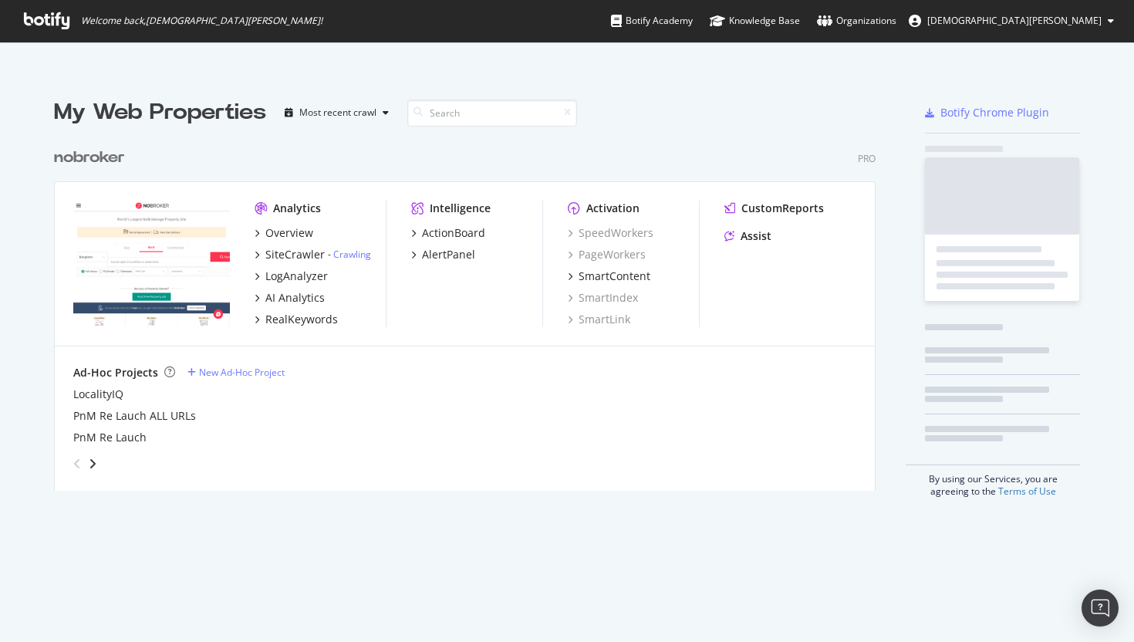
scroll to position [642, 1134]
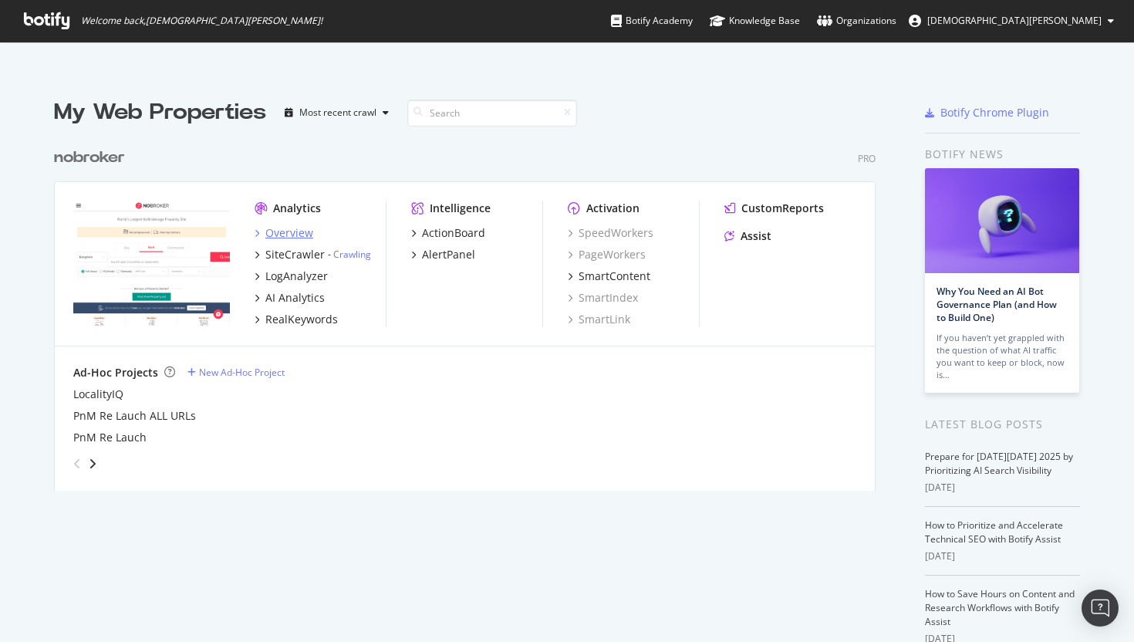
click at [275, 225] on div "Overview" at bounding box center [289, 232] width 48 height 15
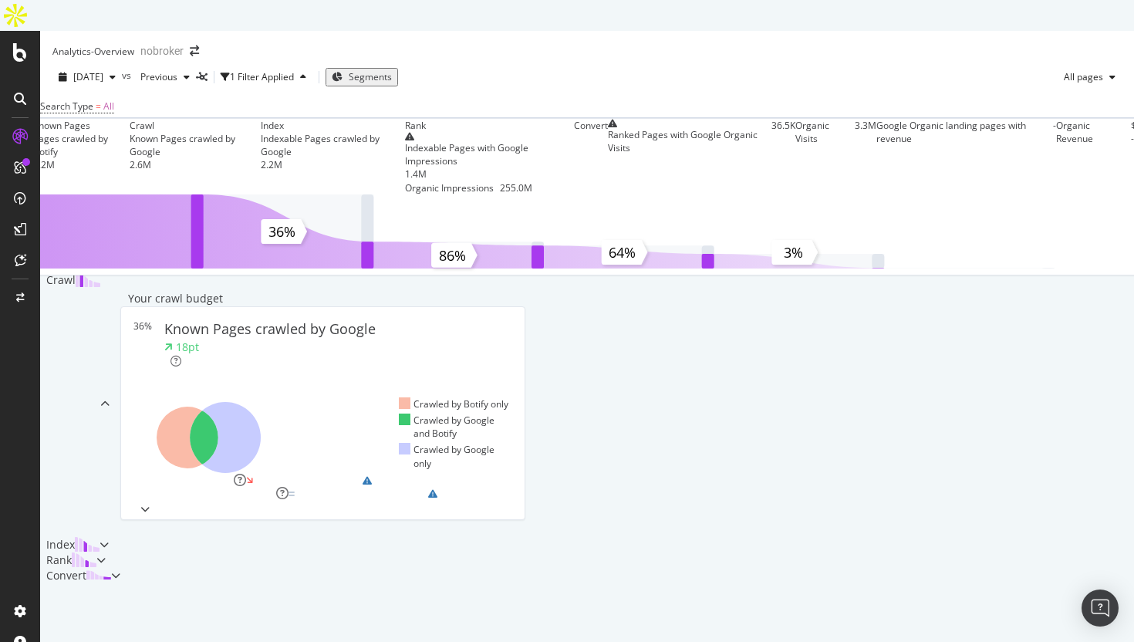
click at [26, 32] on div at bounding box center [20, 352] width 40 height 642
click at [17, 43] on icon at bounding box center [20, 52] width 14 height 19
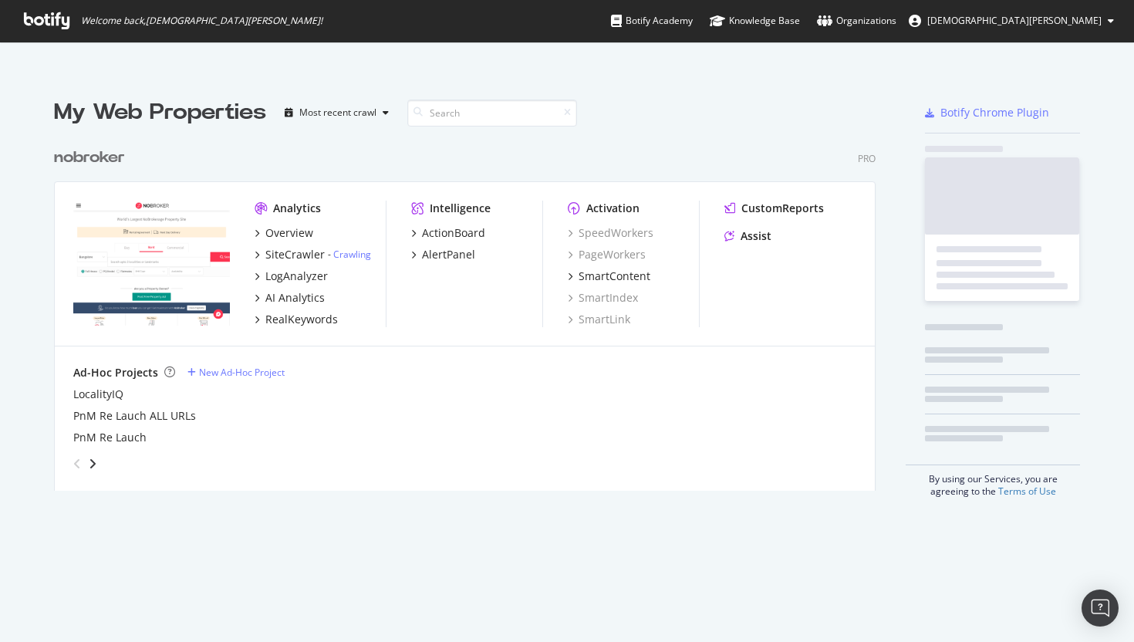
scroll to position [642, 1134]
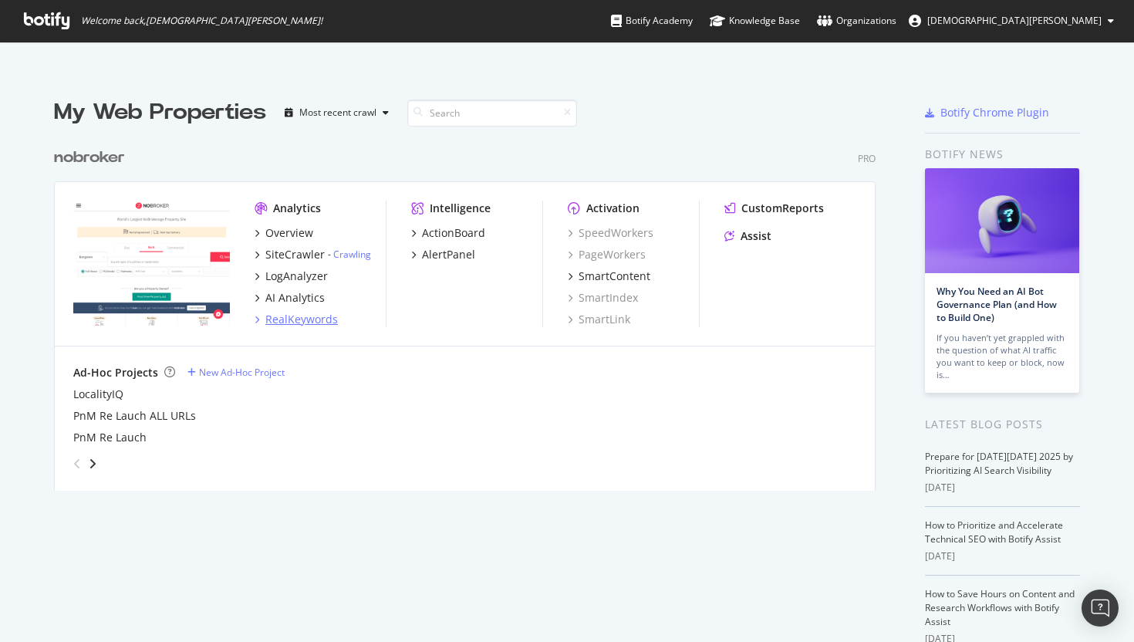
click at [309, 312] on div "RealKeywords" at bounding box center [301, 319] width 73 height 15
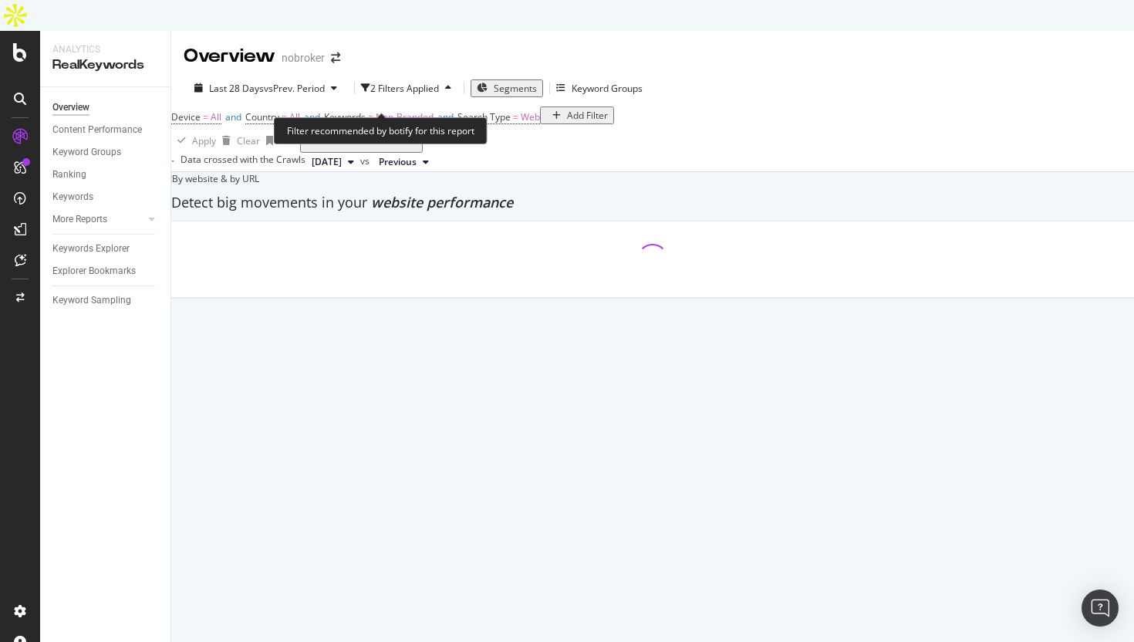
click at [421, 110] on span "Non-Branded" at bounding box center [405, 116] width 58 height 13
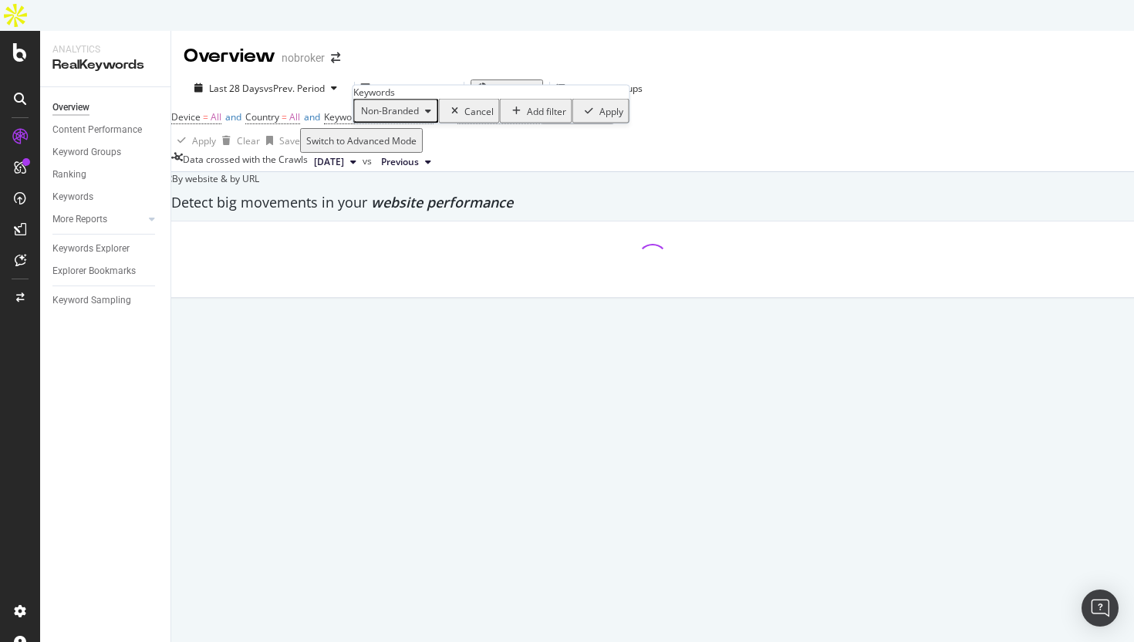
click at [413, 117] on span "Non-Branded" at bounding box center [387, 110] width 64 height 13
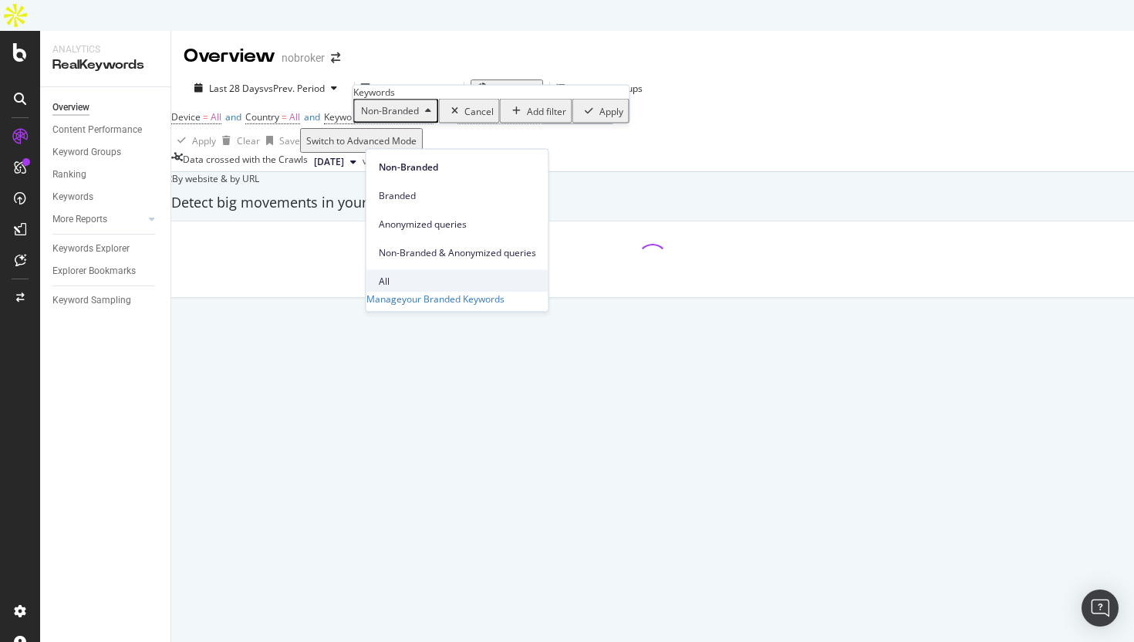
click at [384, 274] on span "All" at bounding box center [457, 281] width 157 height 14
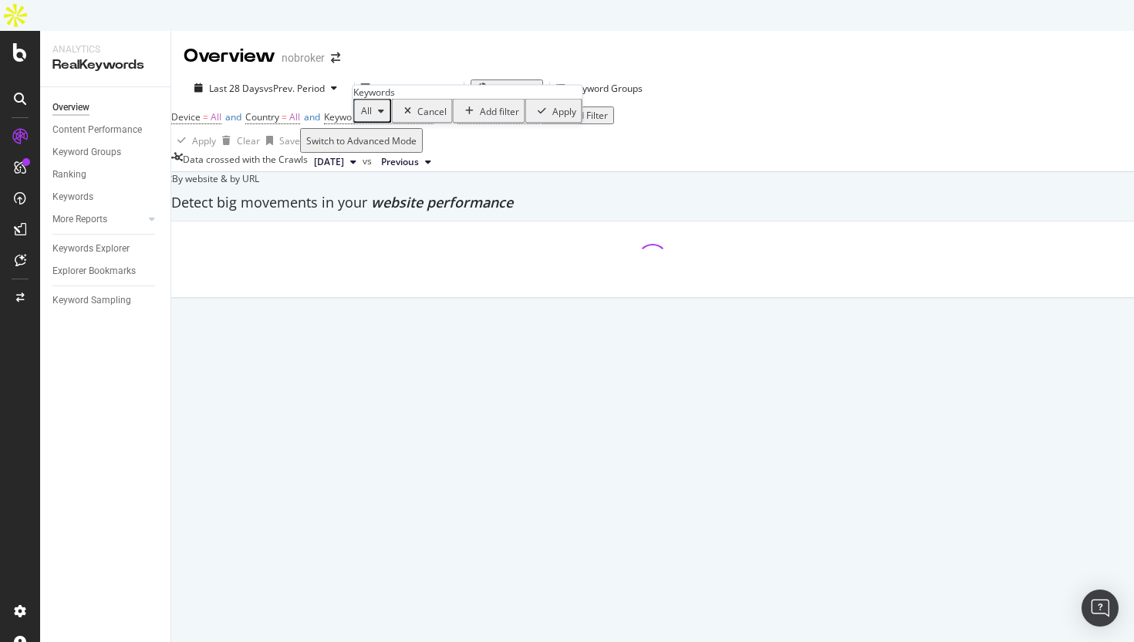
click at [552, 117] on div "Apply" at bounding box center [564, 110] width 24 height 13
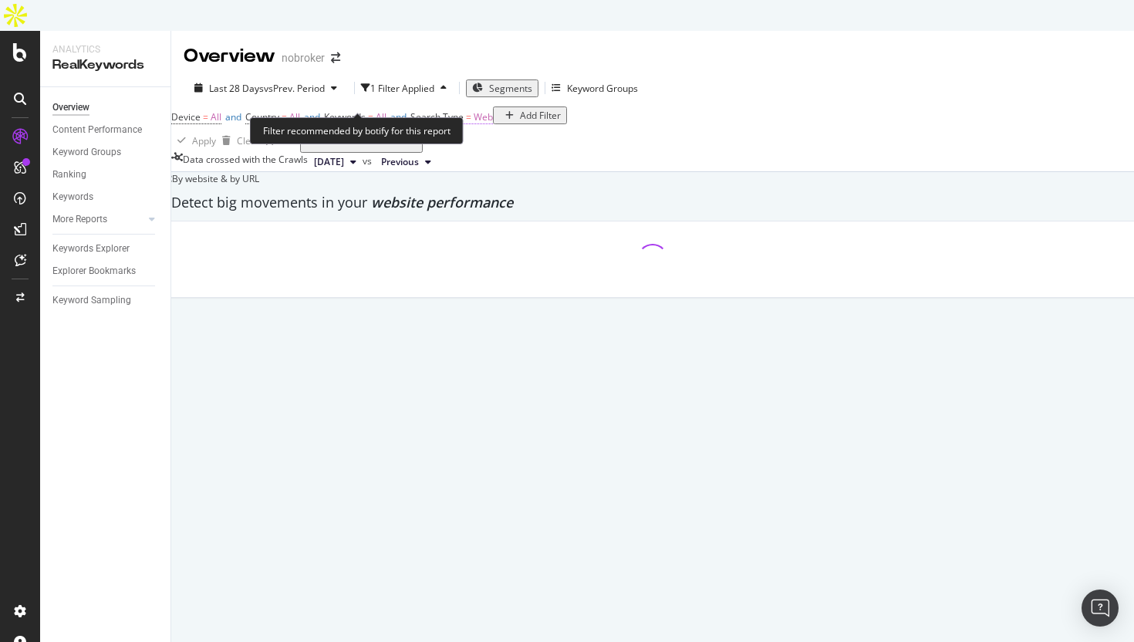
click at [493, 110] on span "Web" at bounding box center [483, 116] width 19 height 13
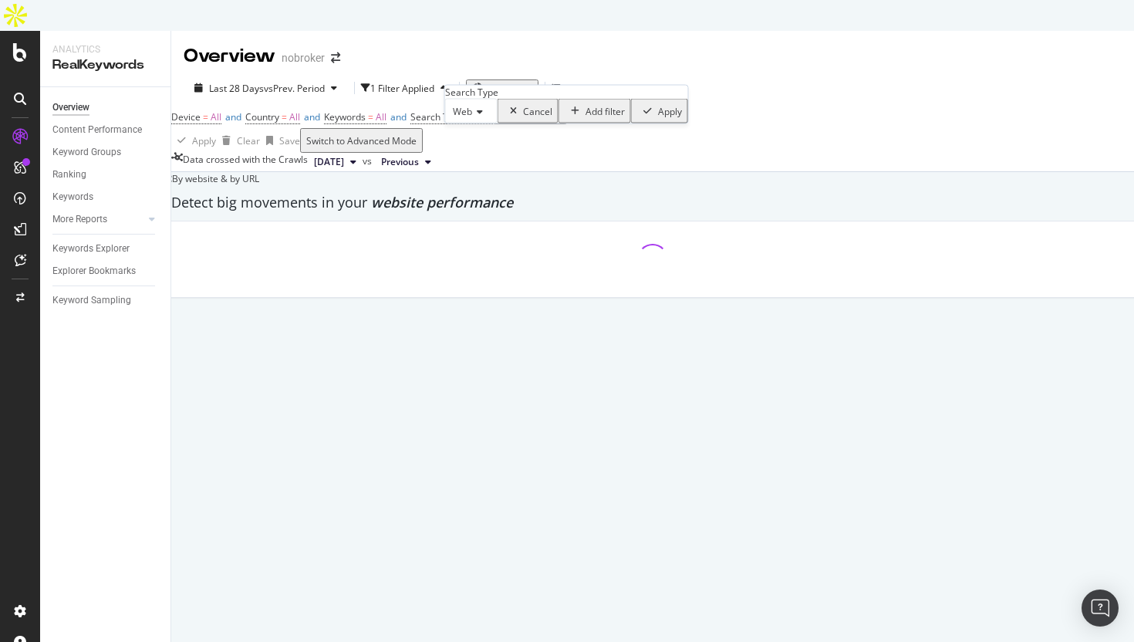
click at [472, 118] on span "Web" at bounding box center [462, 111] width 19 height 13
click at [477, 140] on div "All" at bounding box center [471, 131] width 51 height 16
click at [609, 123] on div "Add filter Apply" at bounding box center [615, 111] width 130 height 25
click at [650, 117] on div "Apply" at bounding box center [662, 110] width 24 height 13
click at [511, 122] on div "Add Filter" at bounding box center [531, 115] width 41 height 13
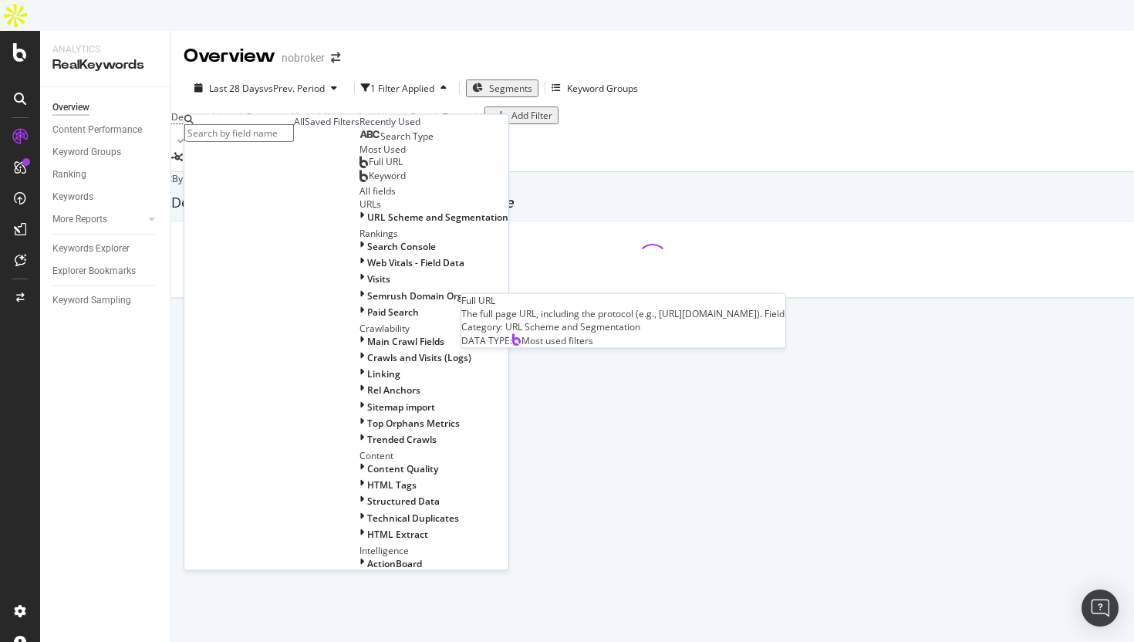
click at [359, 168] on div "Full URL" at bounding box center [380, 162] width 43 height 12
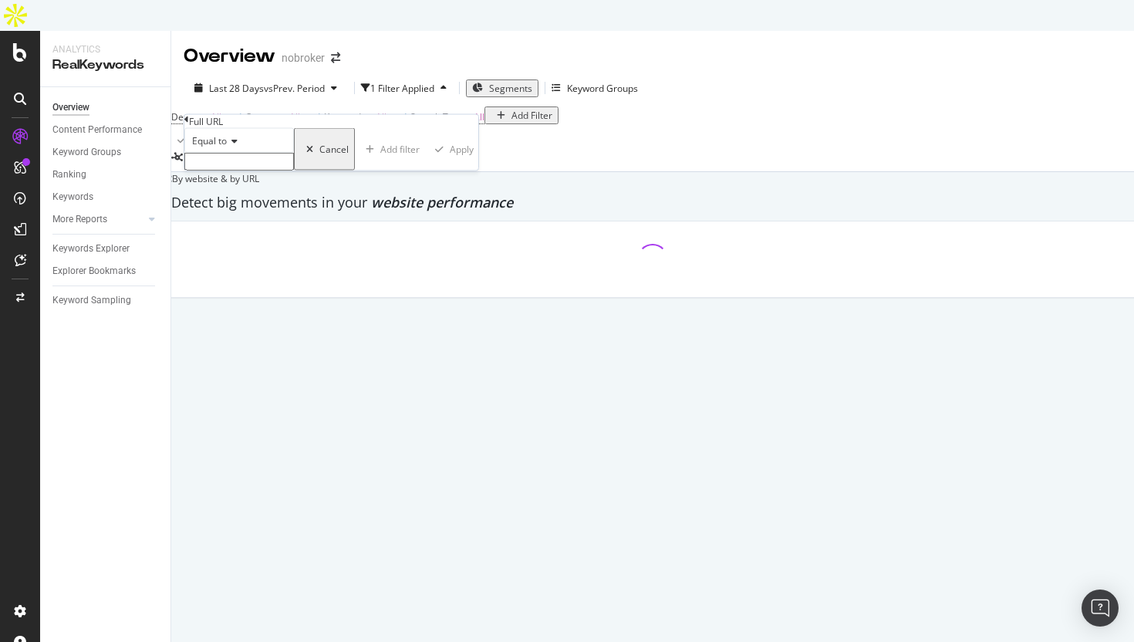
click at [294, 170] on input "text" at bounding box center [239, 162] width 110 height 18
type input "n"
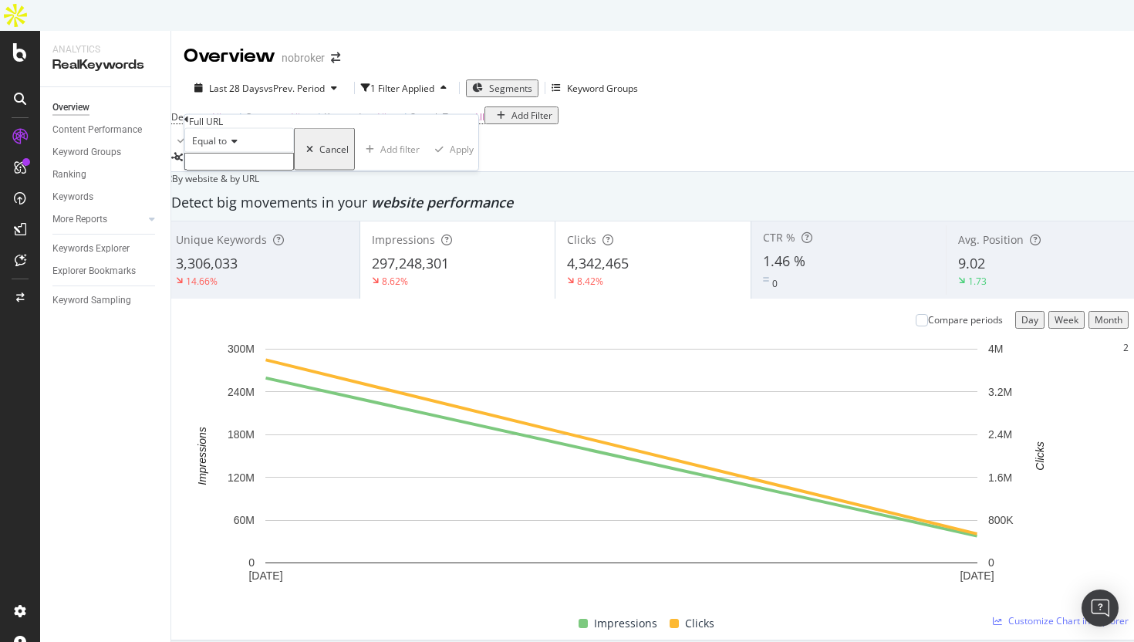
paste input "[URL][DOMAIN_NAME]"
type input "[URL][DOMAIN_NAME]"
click at [454, 160] on div "Apply" at bounding box center [466, 153] width 24 height 13
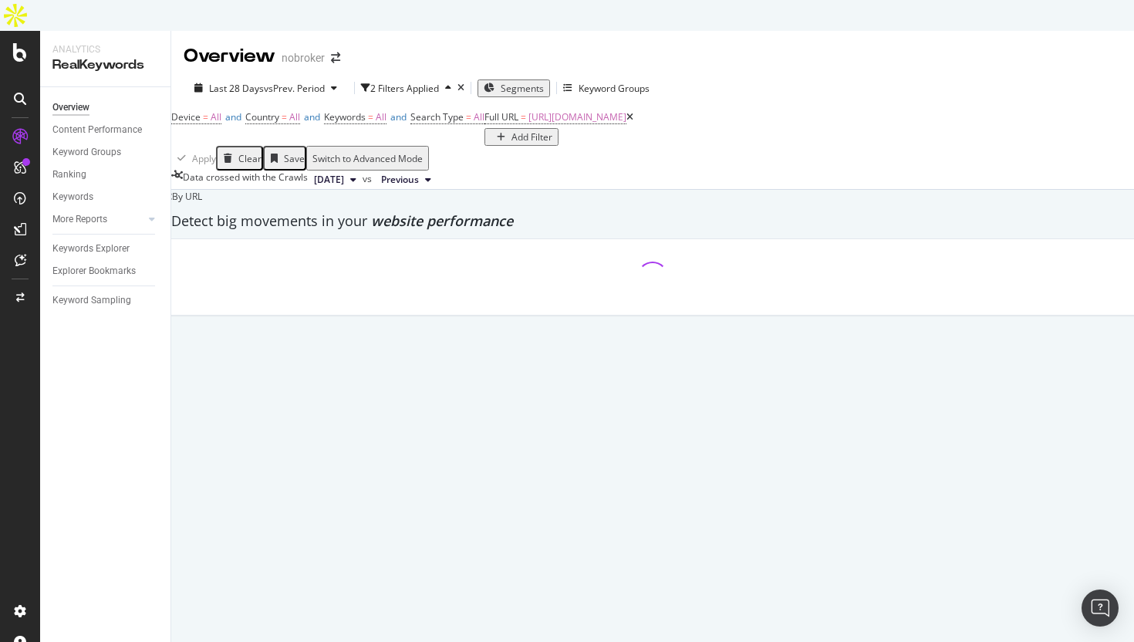
click at [511, 133] on div "Add Filter" at bounding box center [531, 136] width 41 height 13
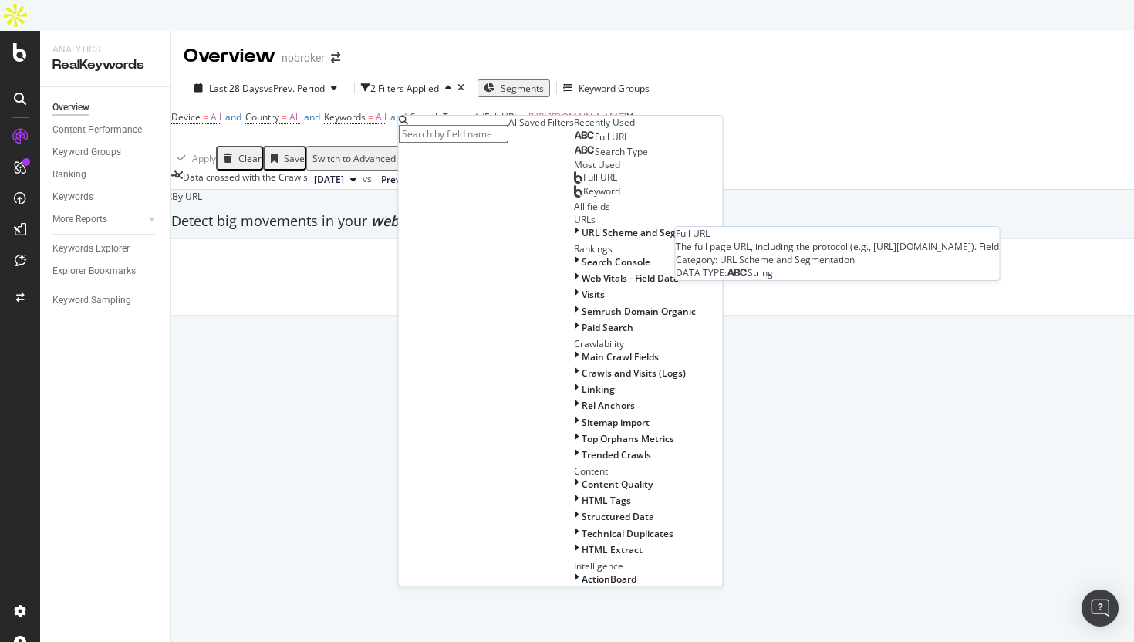
click at [574, 143] on div "Full URL" at bounding box center [601, 137] width 55 height 12
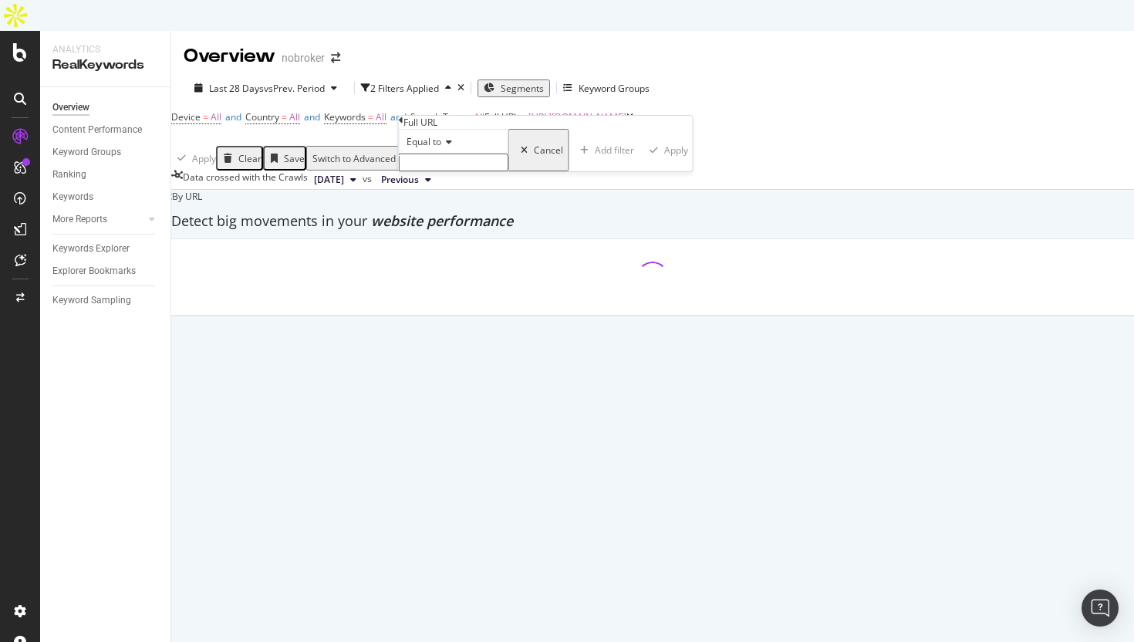
click at [467, 171] on input "text" at bounding box center [454, 163] width 110 height 18
click at [447, 154] on div "Equal to" at bounding box center [454, 141] width 110 height 25
click at [440, 154] on div "Equal to" at bounding box center [454, 141] width 110 height 25
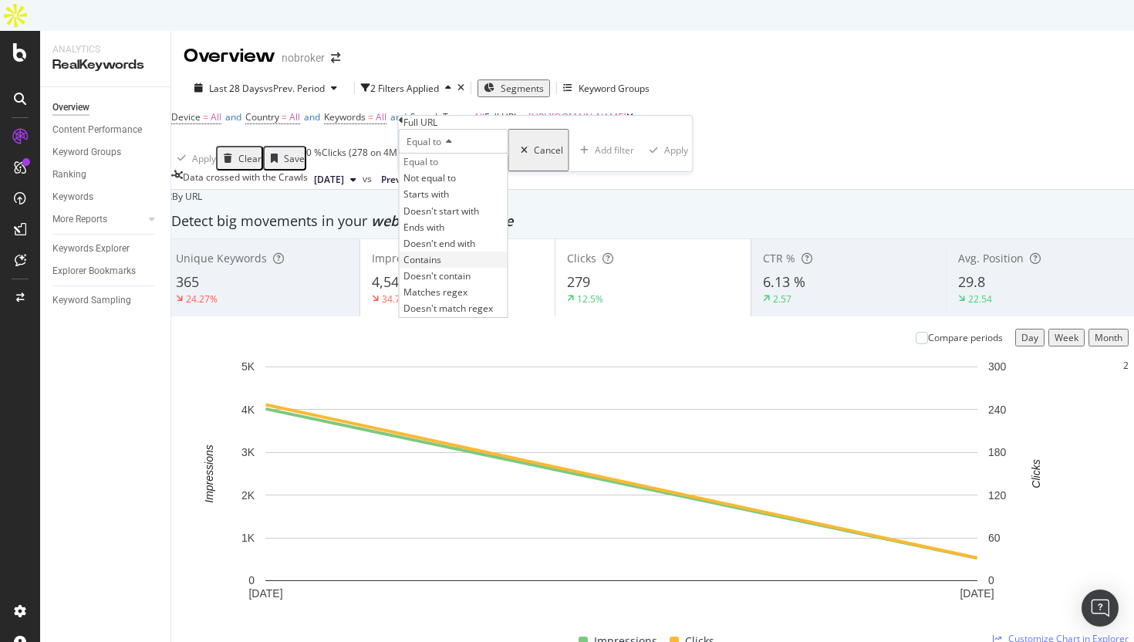
click at [441, 266] on span "Contains" at bounding box center [422, 259] width 38 height 13
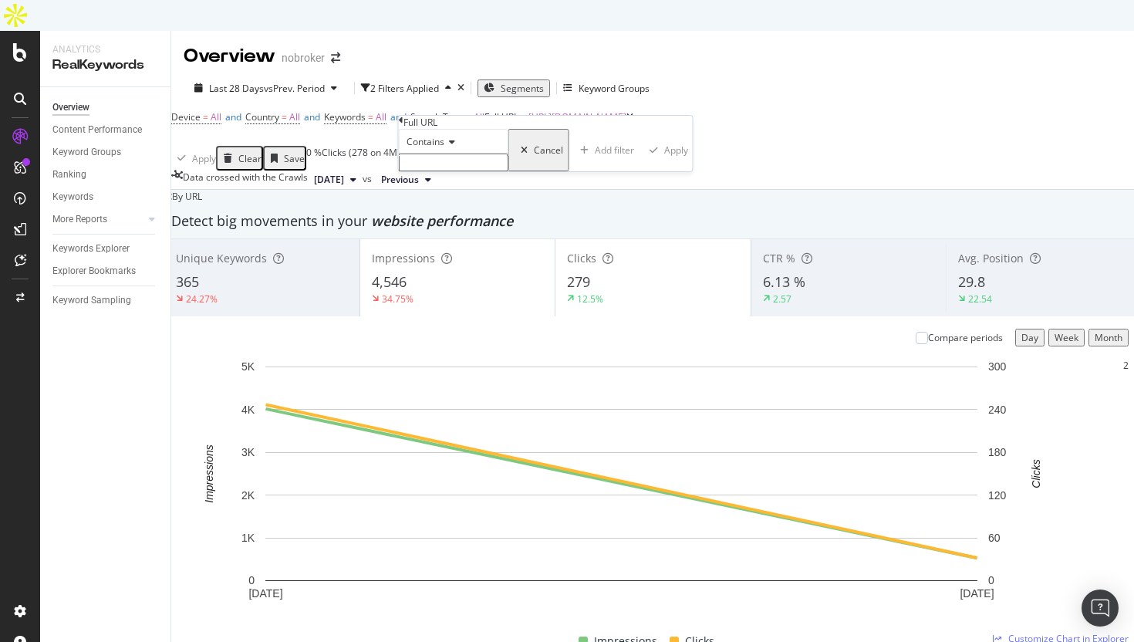
click at [468, 171] on input "text" at bounding box center [454, 163] width 110 height 18
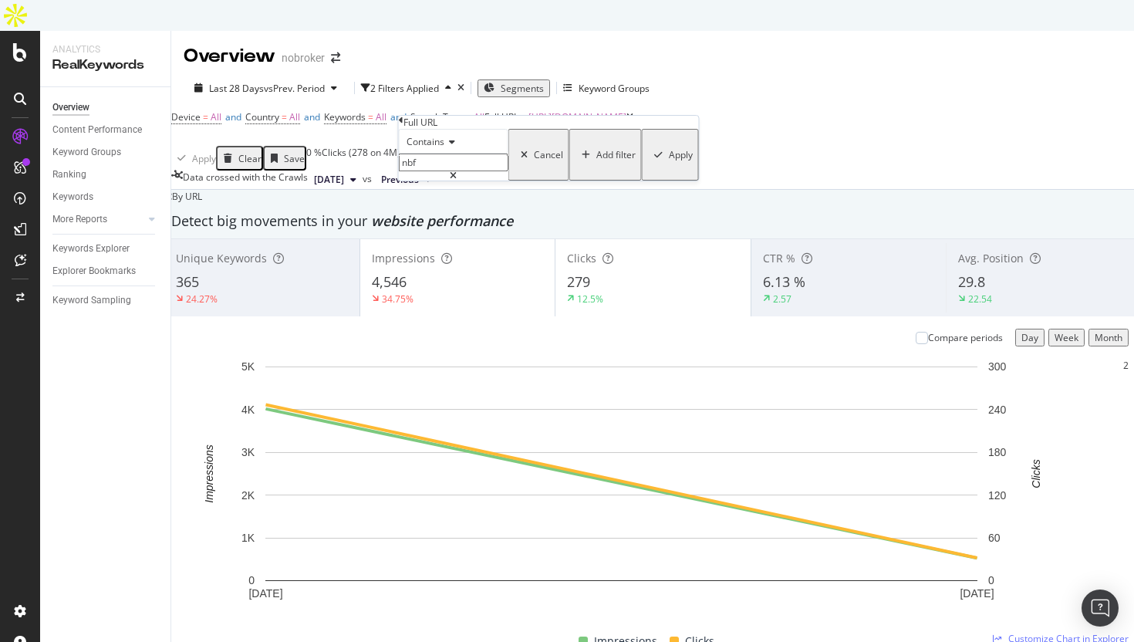
type input "nbfr"
click at [669, 161] on div "Apply" at bounding box center [681, 154] width 24 height 13
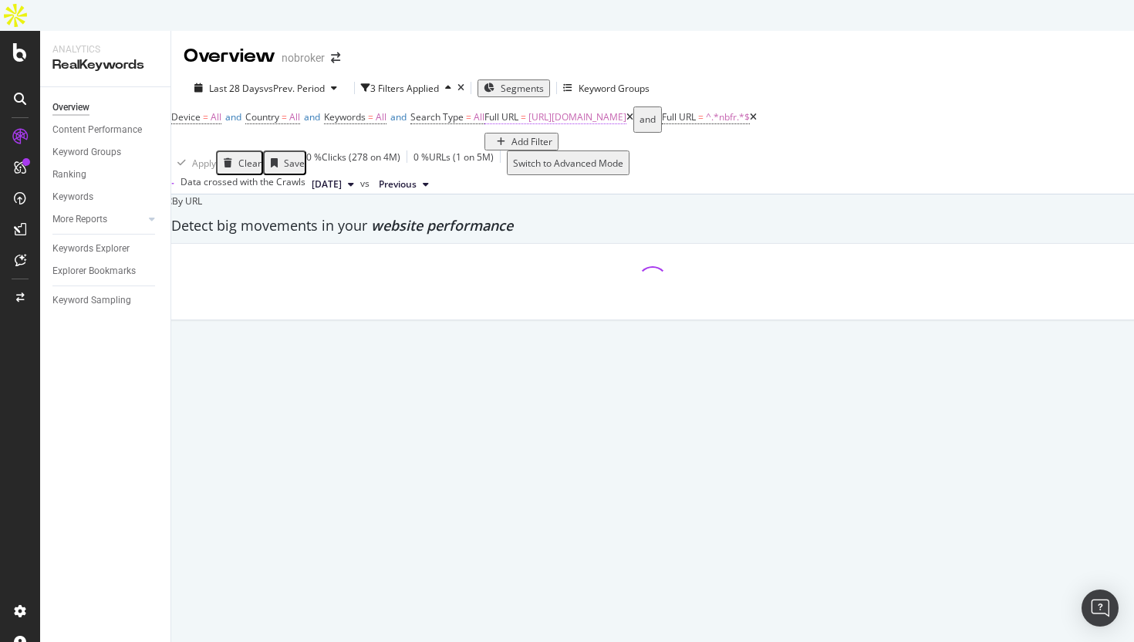
click at [528, 123] on span "[URL][DOMAIN_NAME]" at bounding box center [577, 116] width 98 height 13
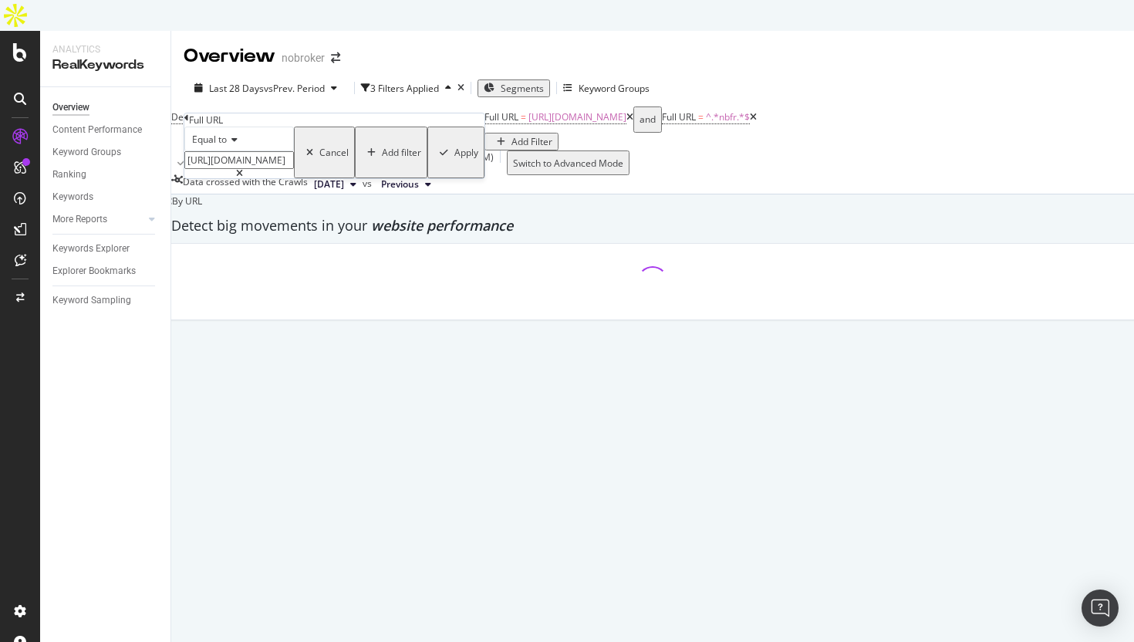
click at [229, 151] on div "Equal to" at bounding box center [239, 139] width 110 height 25
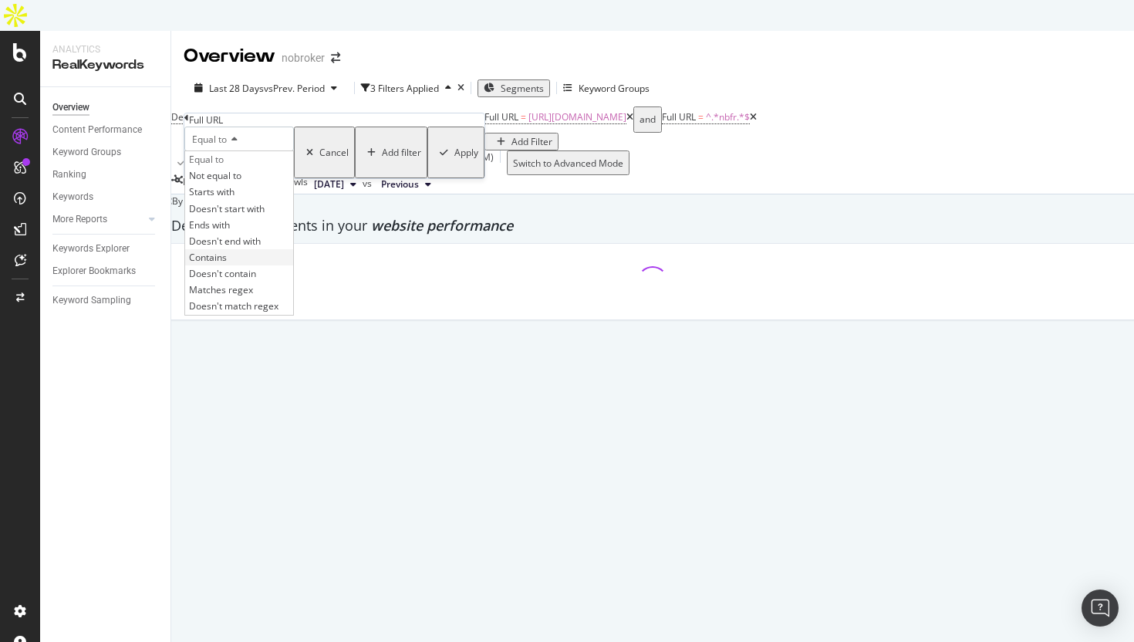
click at [227, 264] on span "Contains" at bounding box center [208, 257] width 38 height 13
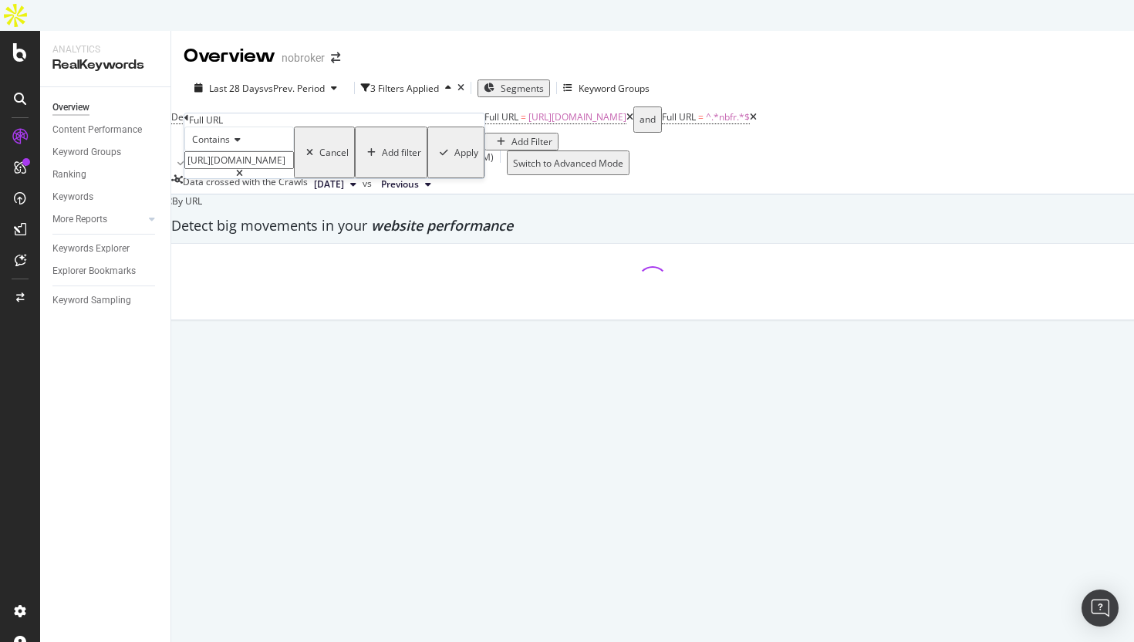
click at [454, 159] on div "Apply" at bounding box center [466, 152] width 24 height 13
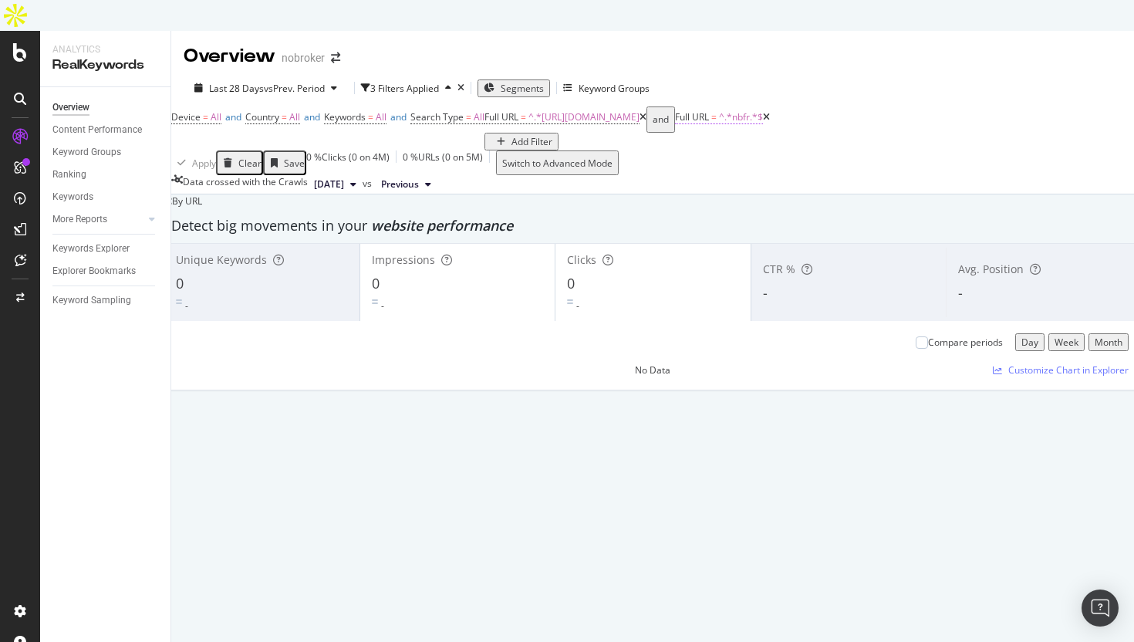
click at [719, 123] on span "^.*nbfr.*$" at bounding box center [741, 116] width 44 height 13
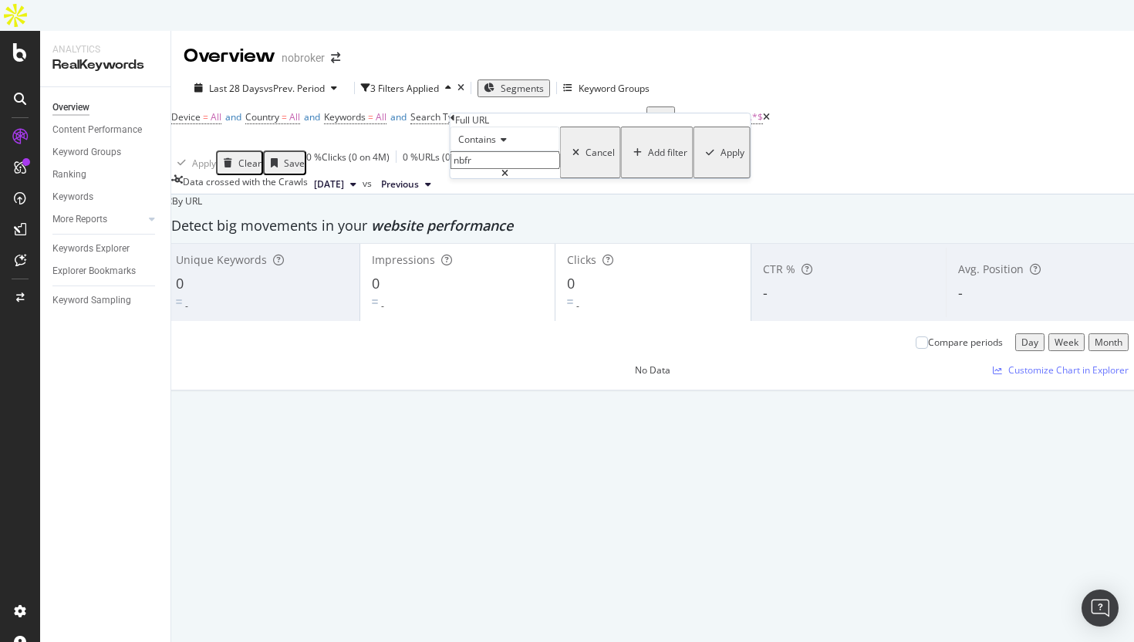
click at [527, 169] on input "nbfr" at bounding box center [505, 160] width 110 height 18
paste input "F"
type input "nbFr"
click at [720, 159] on div "Apply" at bounding box center [732, 152] width 24 height 13
